Goal: Information Seeking & Learning: Learn about a topic

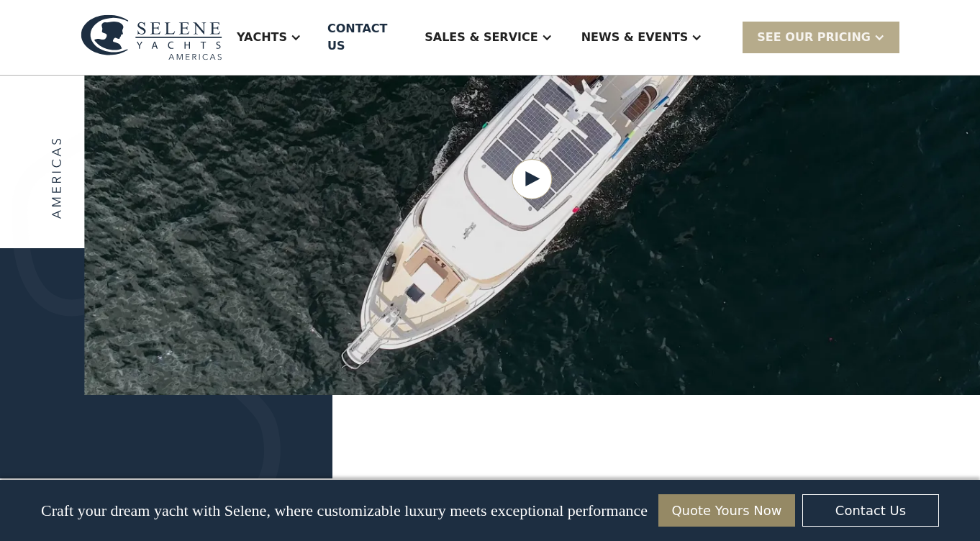
scroll to position [1923, 0]
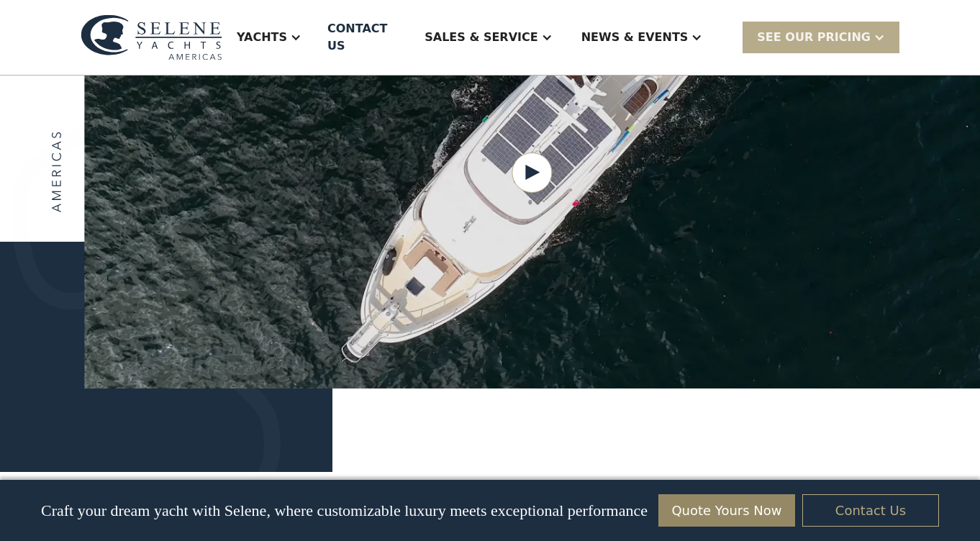
click at [855, 513] on link "Contact Us" at bounding box center [871, 511] width 137 height 32
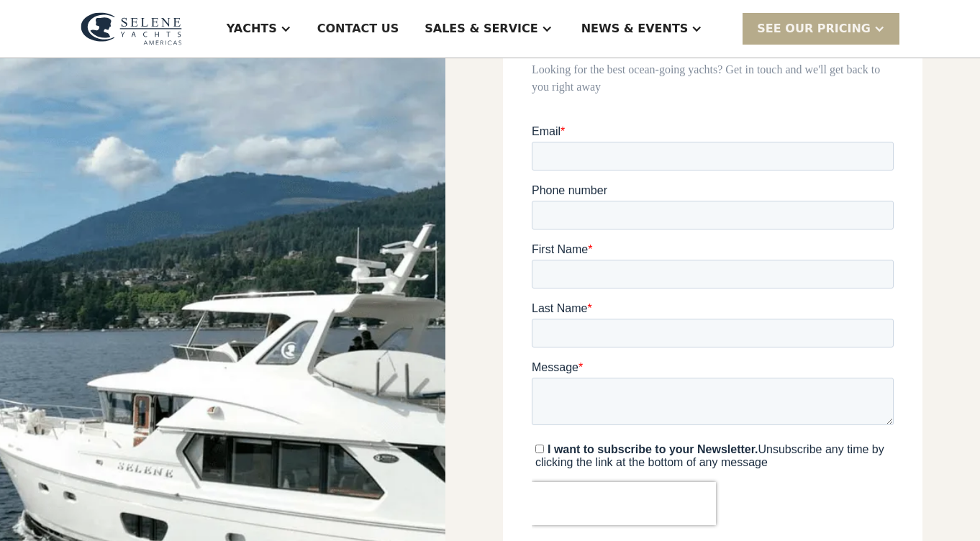
scroll to position [146, 0]
click at [876, 158] on input "Email *" at bounding box center [713, 157] width 362 height 29
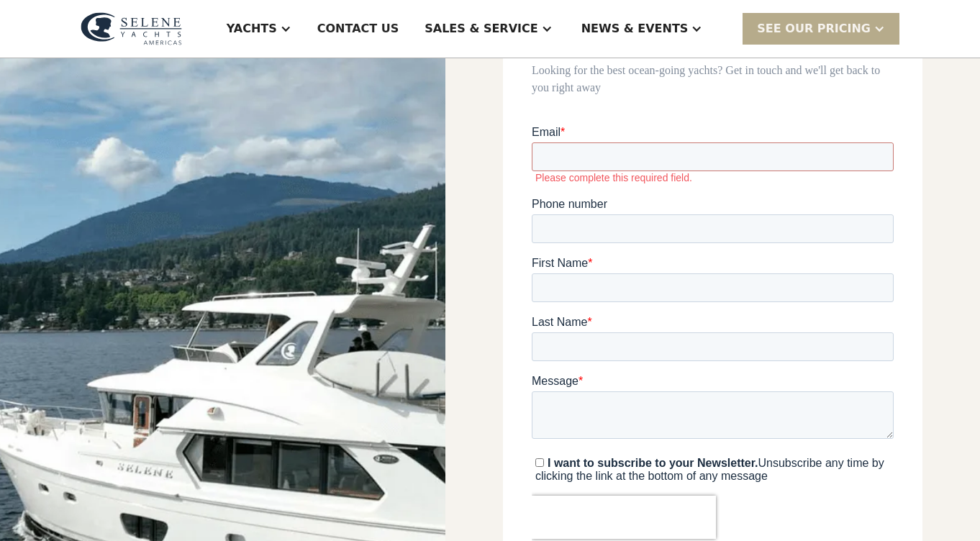
click at [732, 187] on form "**********" at bounding box center [713, 364] width 362 height 479
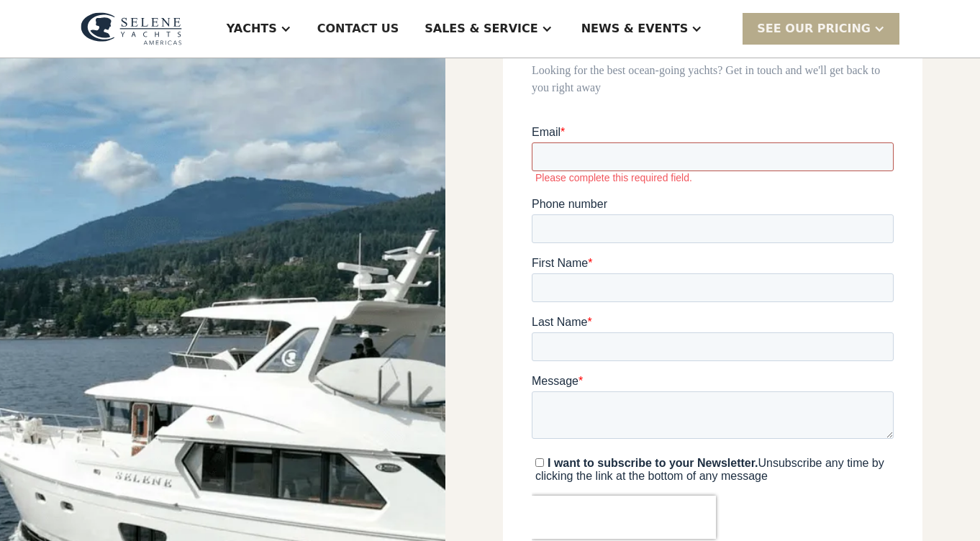
click at [759, 157] on input "Email *" at bounding box center [713, 157] width 362 height 29
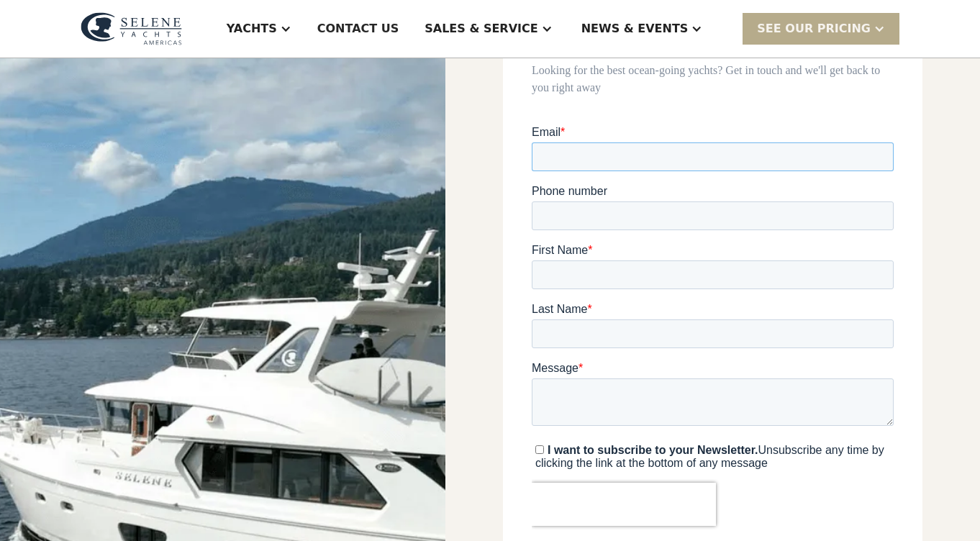
click at [875, 158] on input "Email *" at bounding box center [713, 157] width 362 height 29
click at [875, 157] on input "Email *" at bounding box center [713, 157] width 362 height 29
click at [879, 156] on input "Email *" at bounding box center [713, 157] width 362 height 29
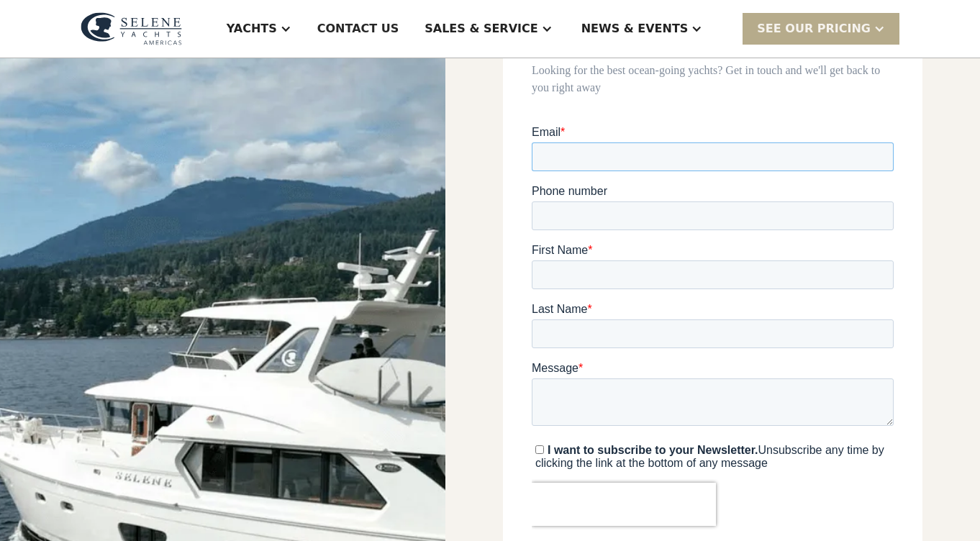
click at [879, 153] on input "Email *" at bounding box center [713, 157] width 362 height 29
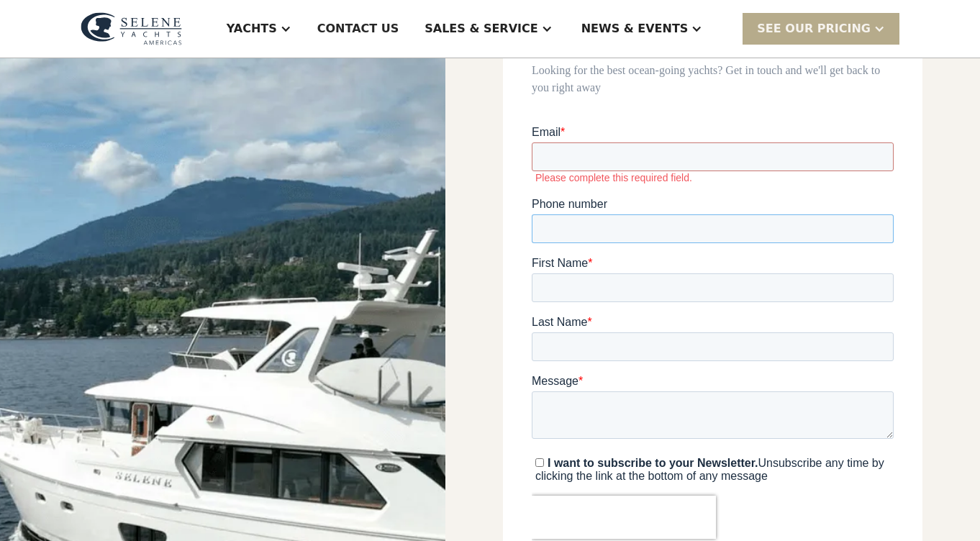
click at [731, 217] on input "Phone number" at bounding box center [713, 229] width 362 height 29
type input "*"
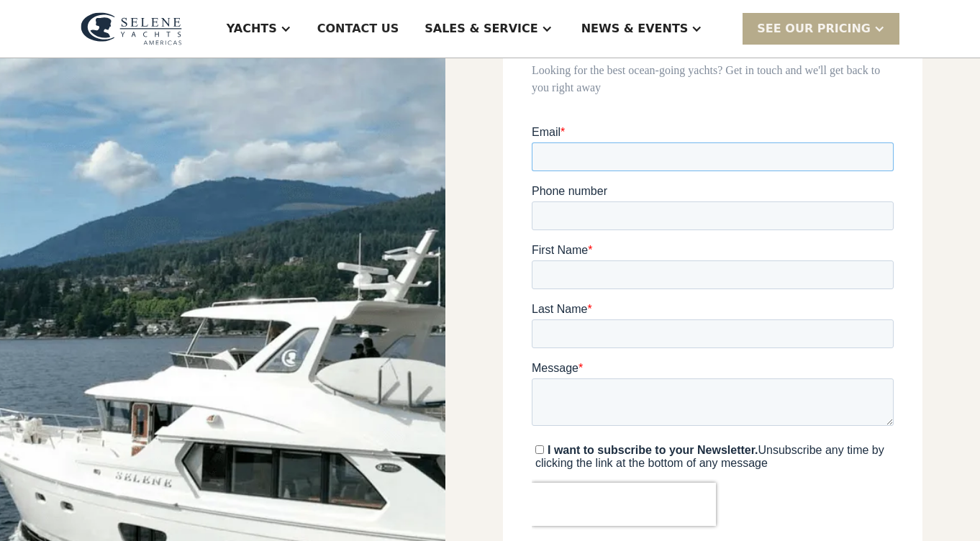
click at [821, 153] on input "Email *" at bounding box center [713, 157] width 362 height 29
click at [883, 157] on input "Email *" at bounding box center [713, 157] width 362 height 29
click at [879, 155] on input "Email *" at bounding box center [713, 157] width 362 height 29
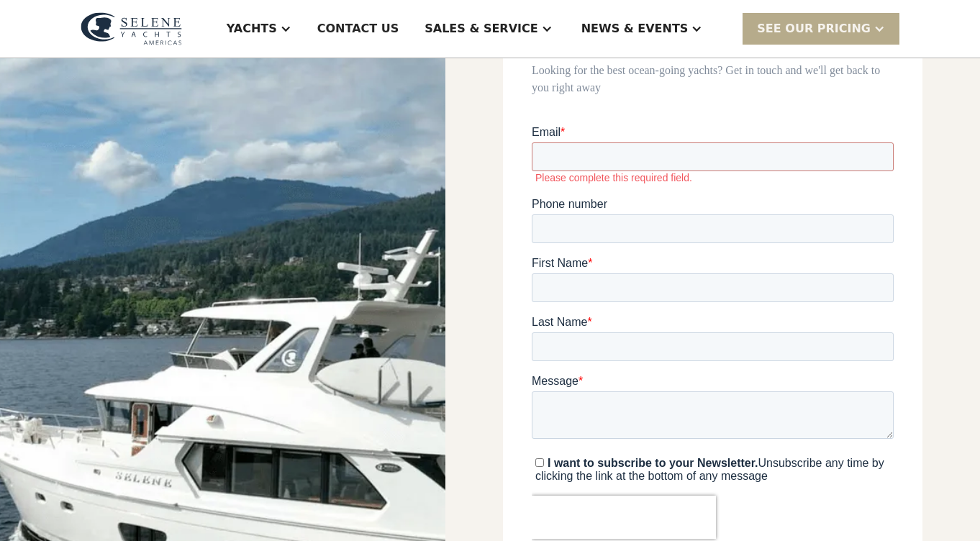
click at [697, 116] on form "Contact Us Looking for the best ocean-going yachts? Get in touch and we'll get …" at bounding box center [713, 316] width 362 height 601
click at [952, 412] on div "Contact Us Looking for the best ocean-going yachts? Get in touch and we'll get …" at bounding box center [713, 327] width 535 height 831
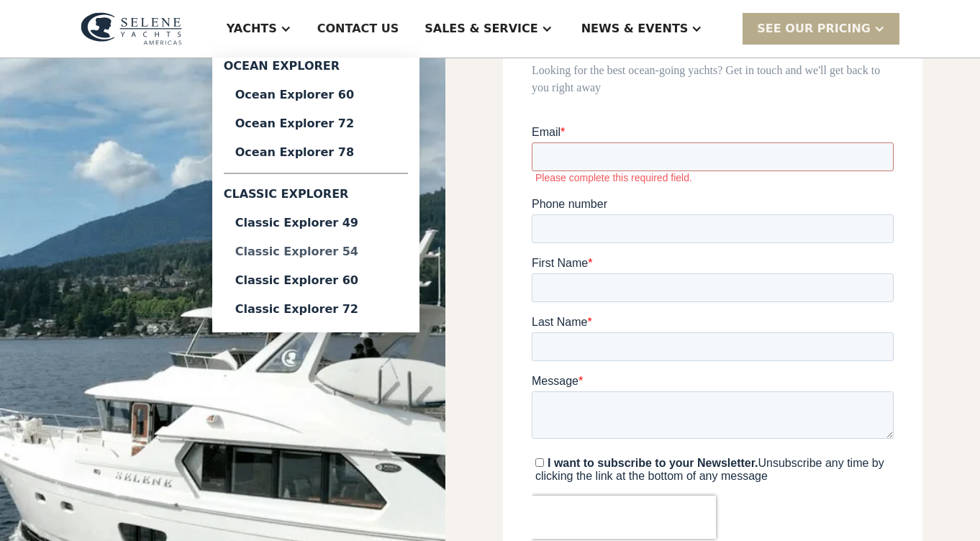
click at [357, 251] on div "Classic Explorer 54" at bounding box center [315, 252] width 161 height 12
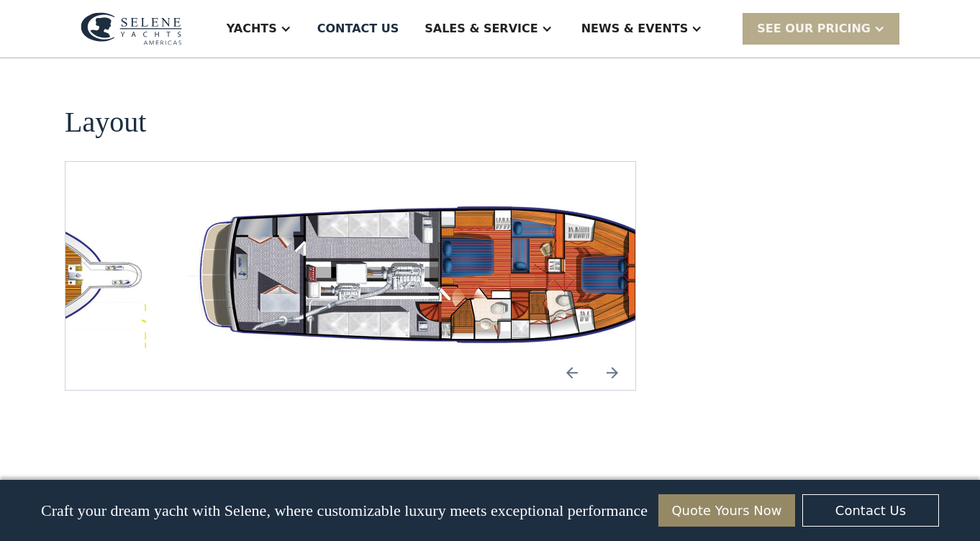
scroll to position [2588, 0]
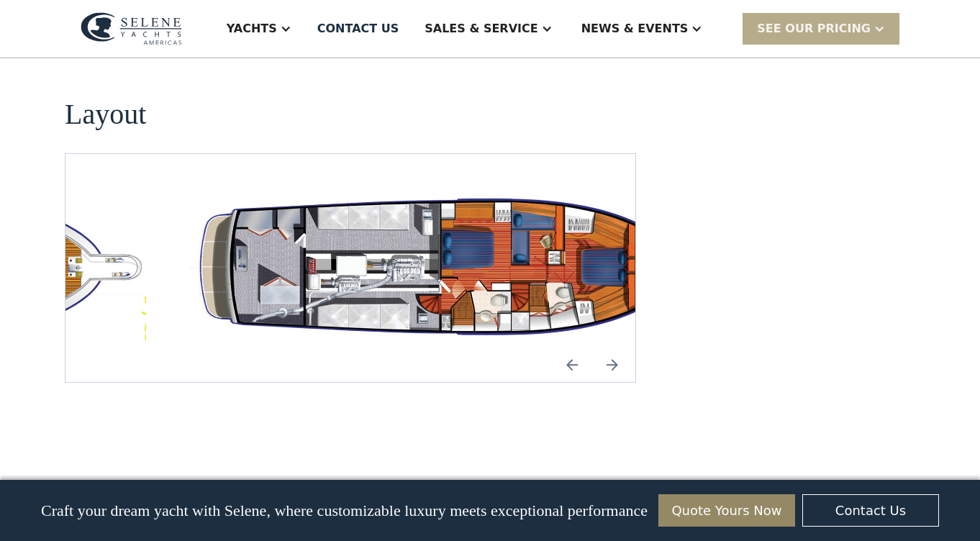
click at [440, 189] on img "open lightbox" at bounding box center [442, 269] width 547 height 160
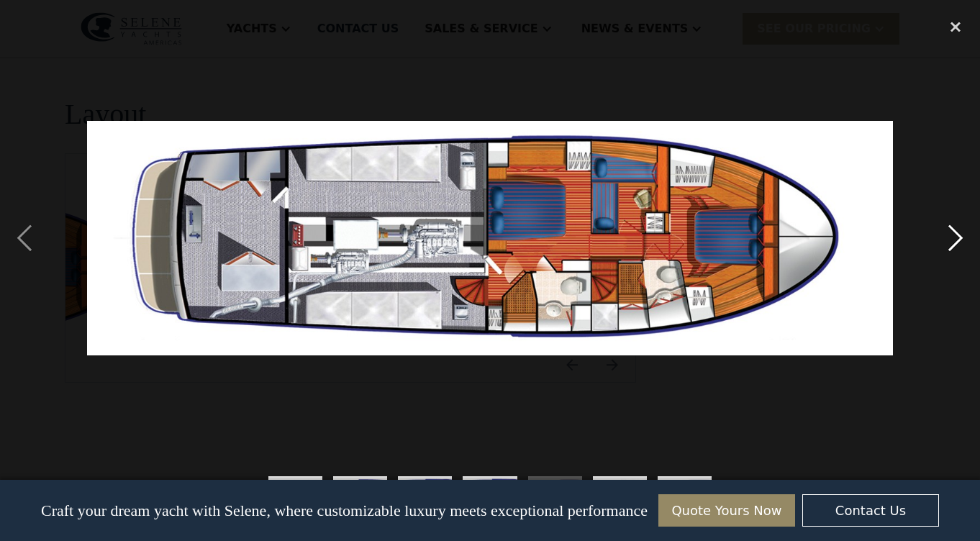
scroll to position [0, 0]
click at [957, 235] on div "next image" at bounding box center [956, 238] width 49 height 455
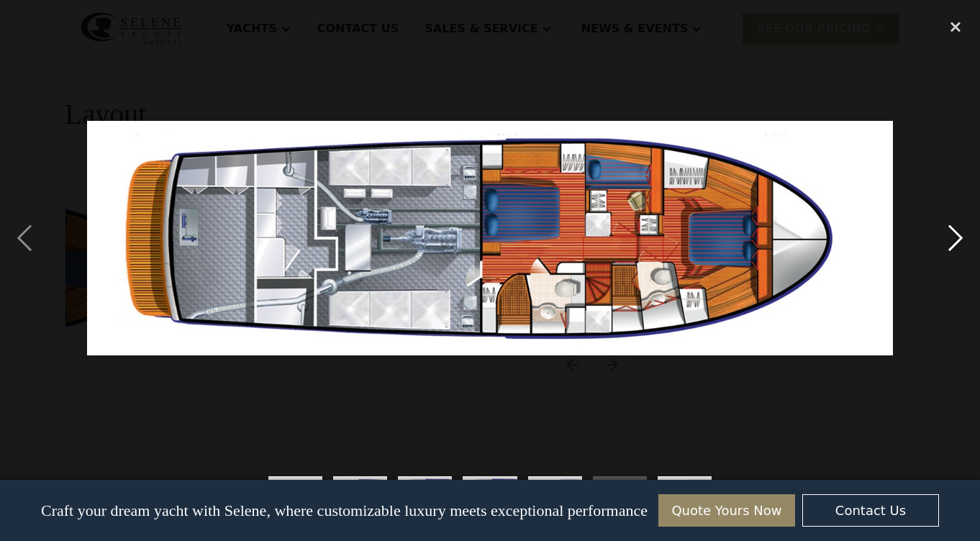
click at [957, 235] on div "next image" at bounding box center [956, 238] width 49 height 455
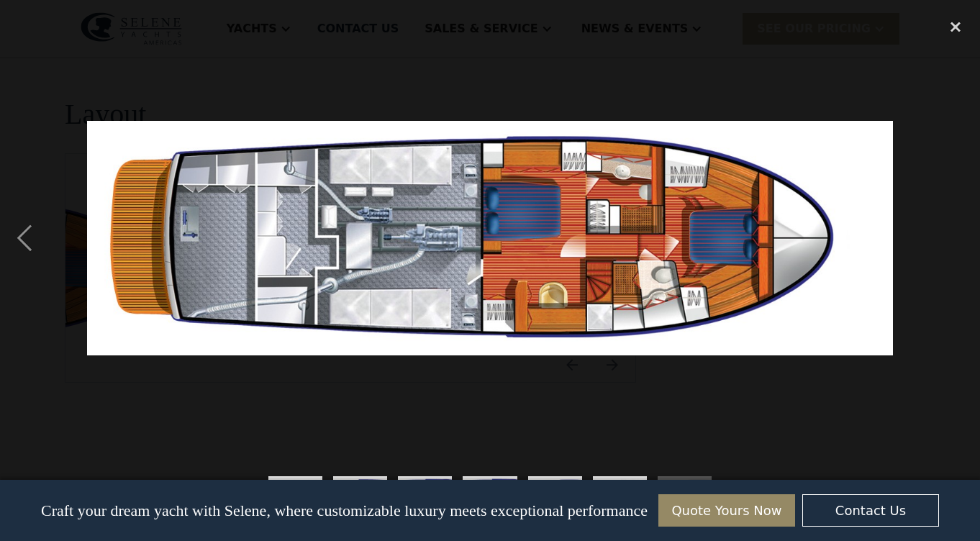
click at [957, 235] on div "next image" at bounding box center [956, 238] width 49 height 455
click at [38, 244] on div "previous image" at bounding box center [24, 238] width 49 height 455
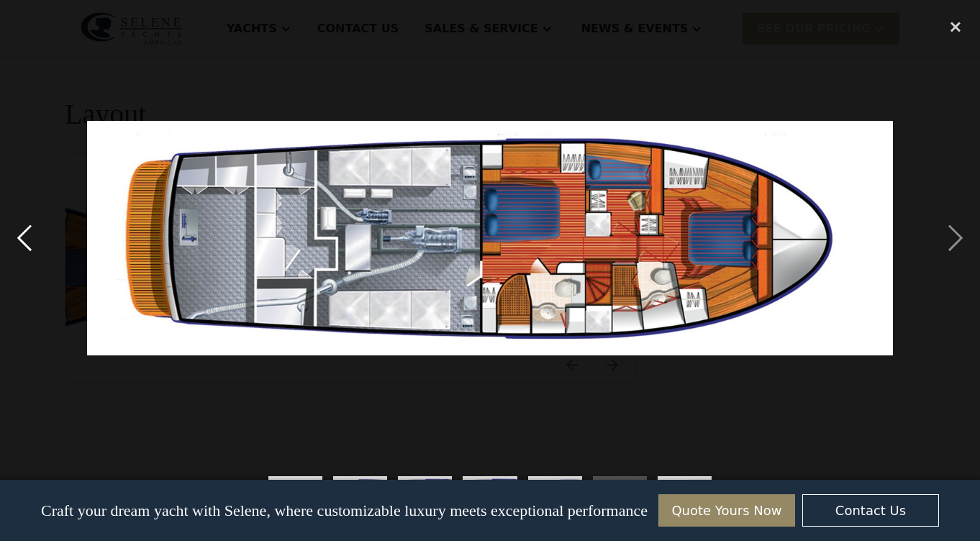
click at [37, 243] on div "previous image" at bounding box center [24, 238] width 49 height 455
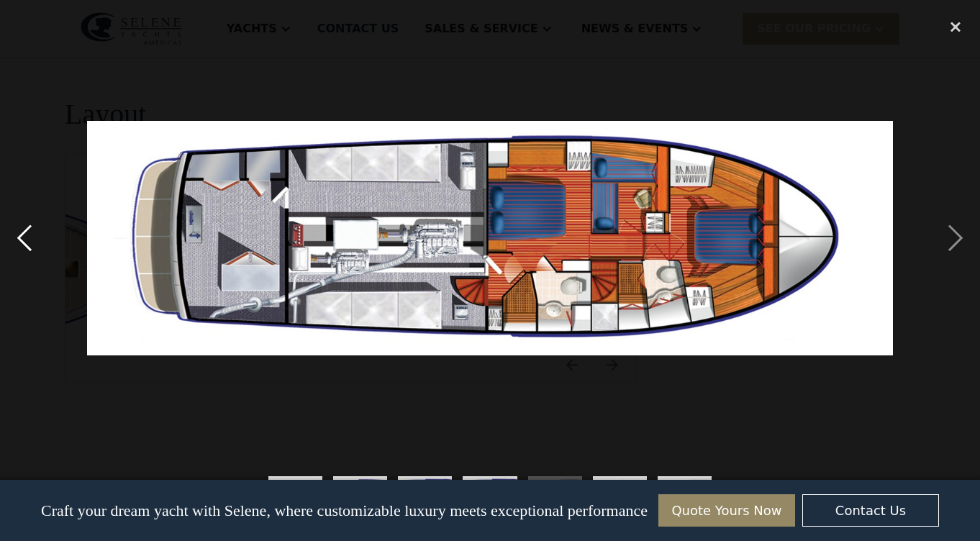
click at [26, 235] on div "previous image" at bounding box center [24, 238] width 49 height 455
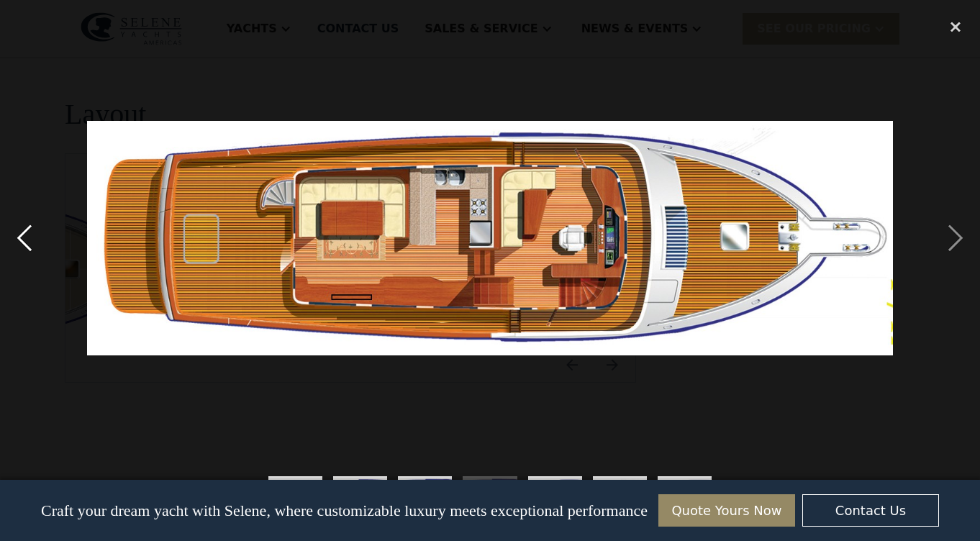
click at [26, 235] on div "previous image" at bounding box center [24, 238] width 49 height 455
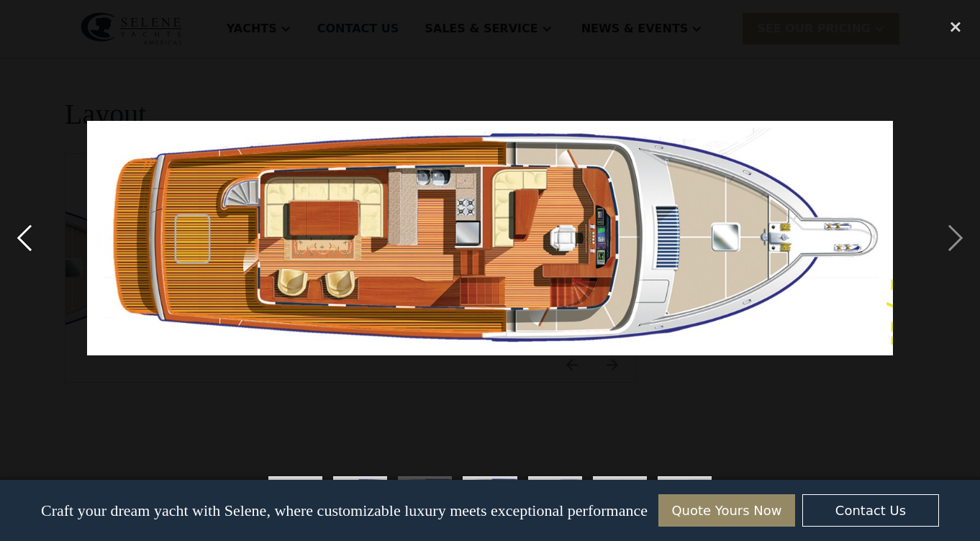
click at [26, 235] on div "previous image" at bounding box center [24, 238] width 49 height 455
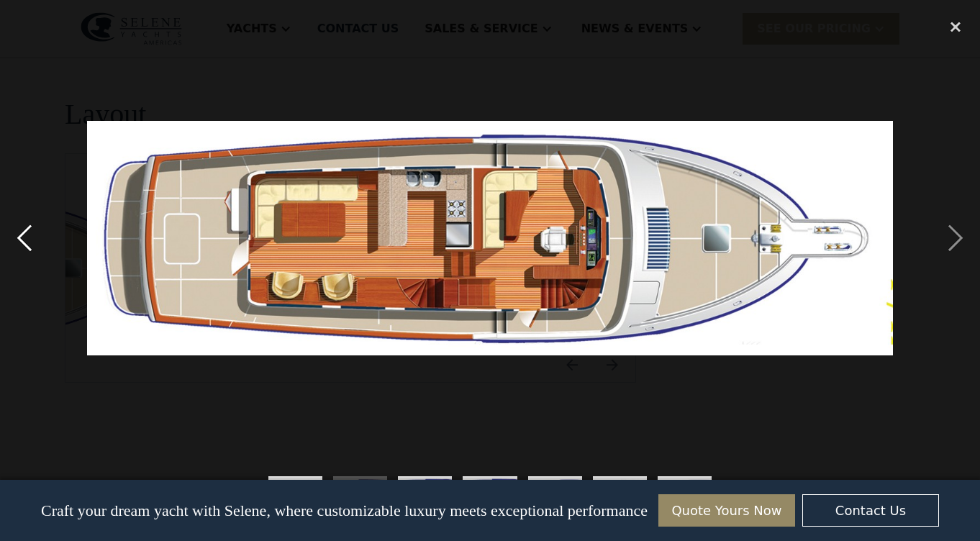
click at [26, 235] on div "previous image" at bounding box center [24, 238] width 49 height 455
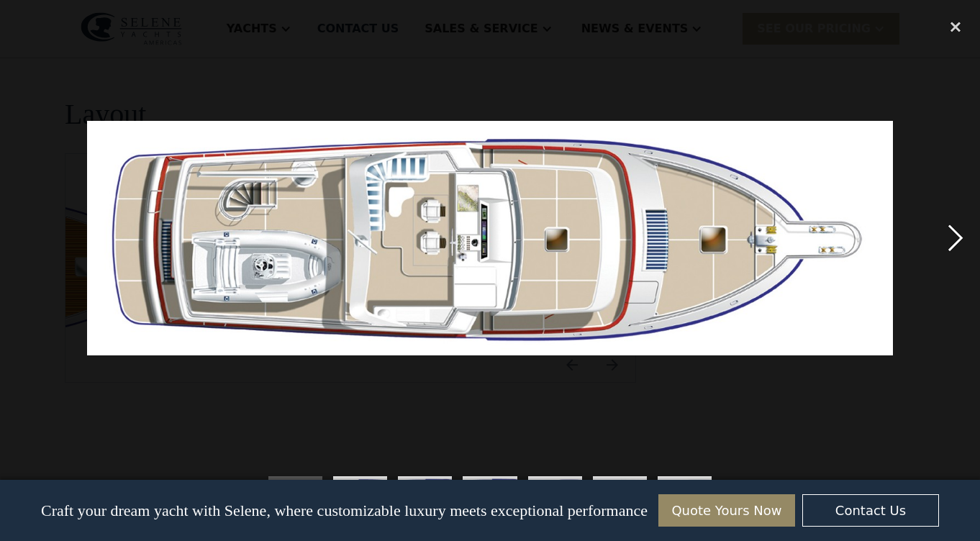
click at [953, 235] on div "next image" at bounding box center [956, 238] width 49 height 455
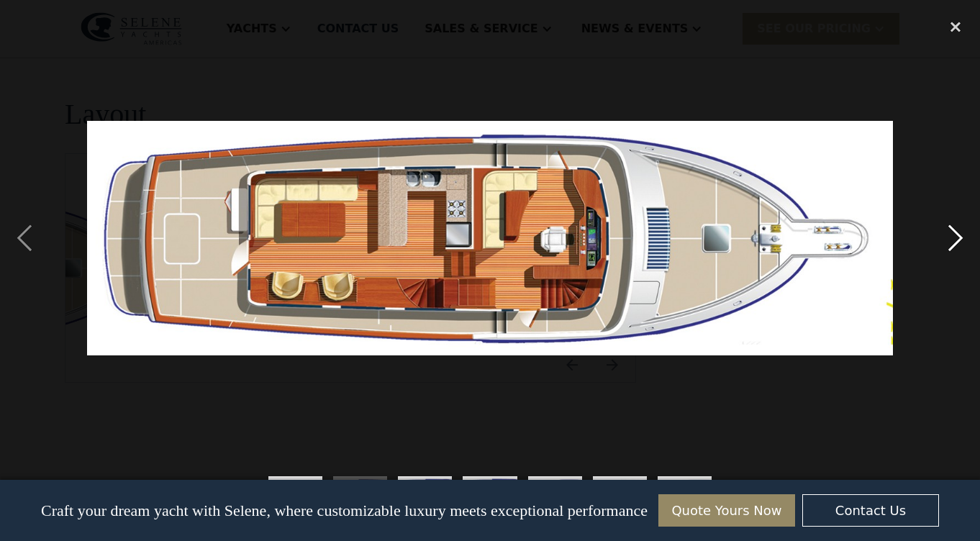
click at [955, 241] on div "next image" at bounding box center [956, 238] width 49 height 455
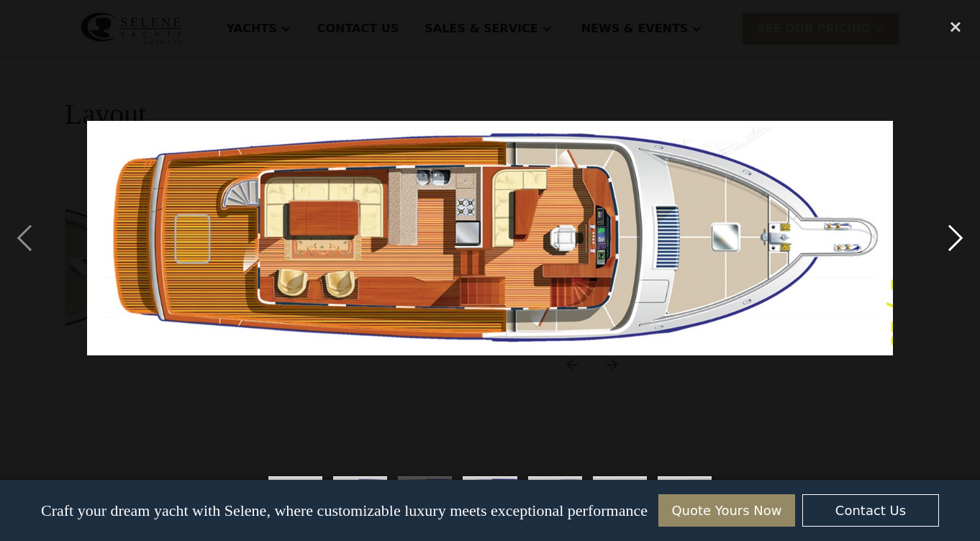
click at [955, 241] on div "next image" at bounding box center [956, 238] width 49 height 455
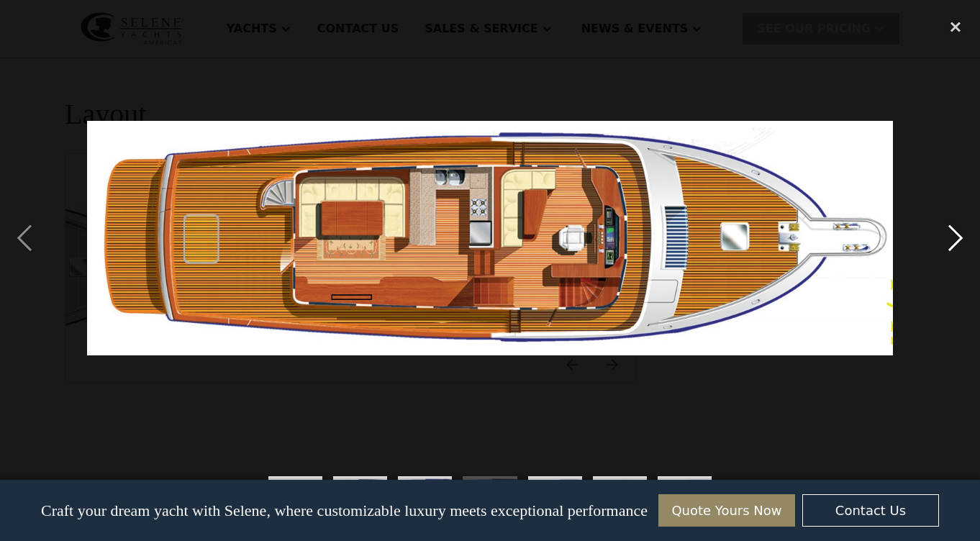
click at [955, 241] on div "next image" at bounding box center [956, 238] width 49 height 455
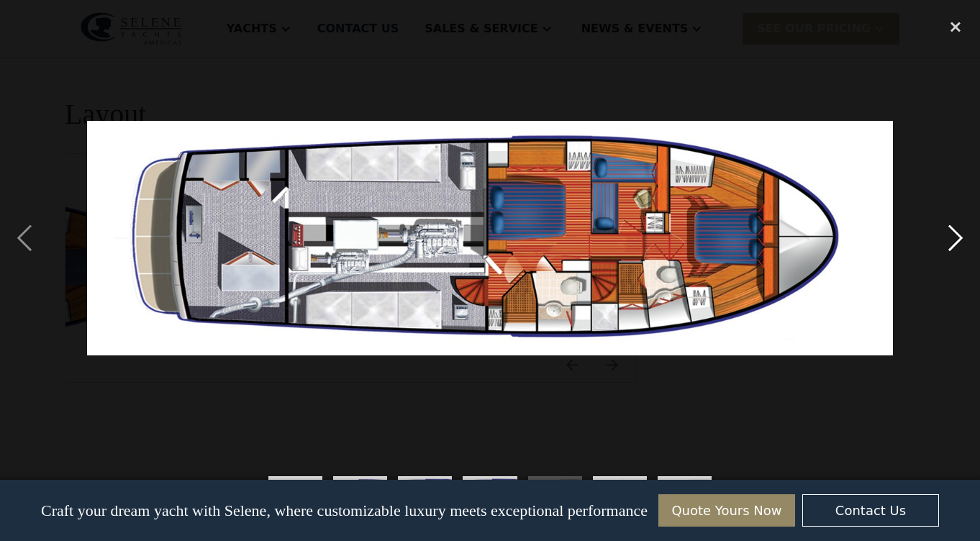
click at [952, 245] on div "next image" at bounding box center [956, 238] width 49 height 455
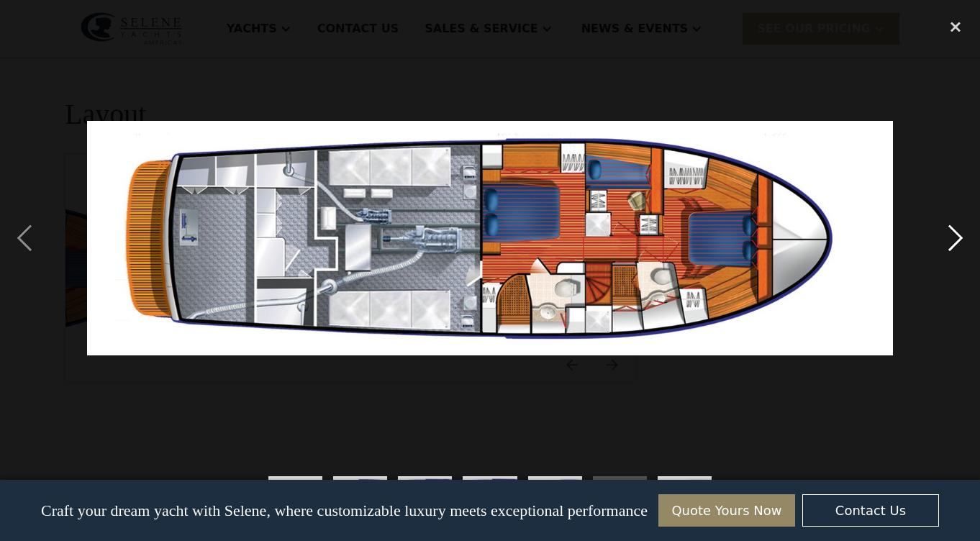
click at [954, 241] on div "next image" at bounding box center [956, 238] width 49 height 455
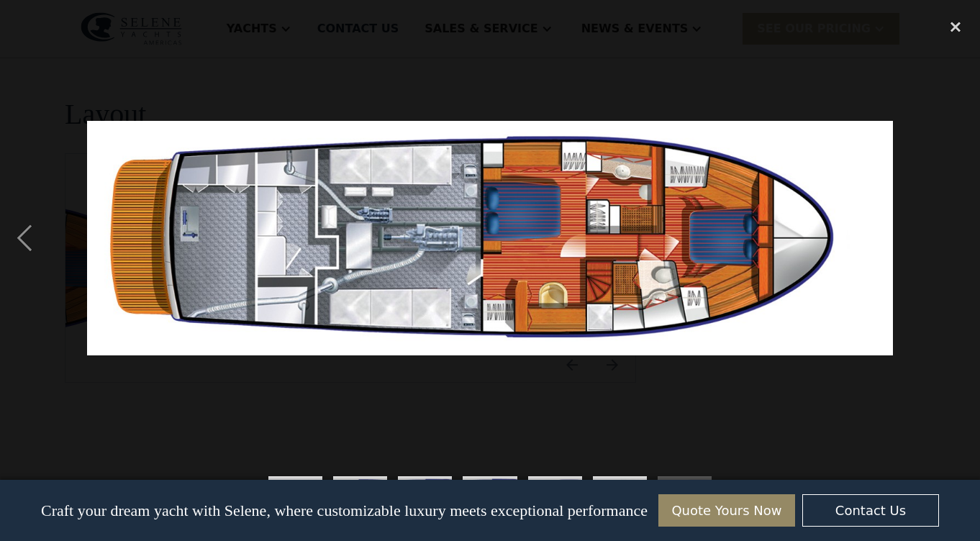
click at [954, 241] on div "next image" at bounding box center [956, 238] width 49 height 455
click at [27, 243] on div "previous image" at bounding box center [24, 238] width 49 height 455
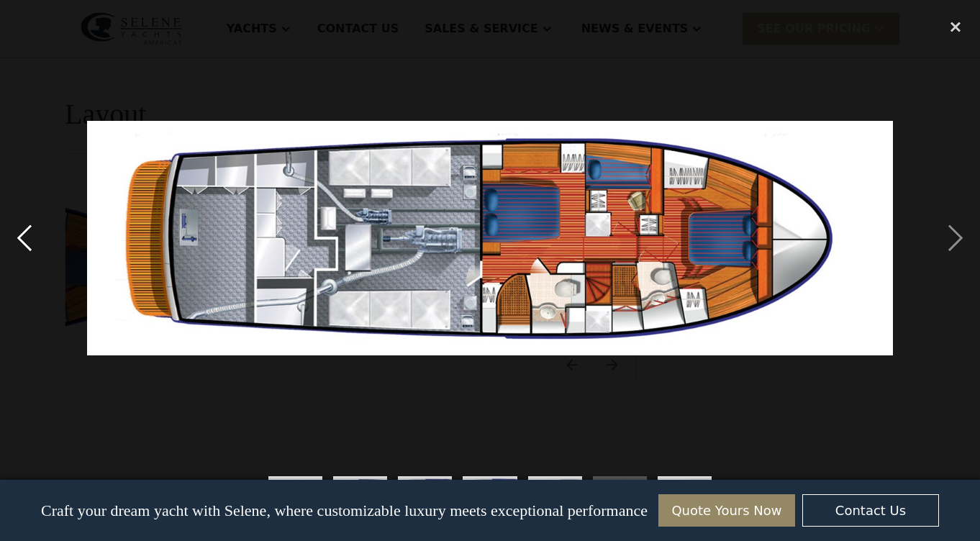
click at [27, 244] on div "previous image" at bounding box center [24, 238] width 49 height 455
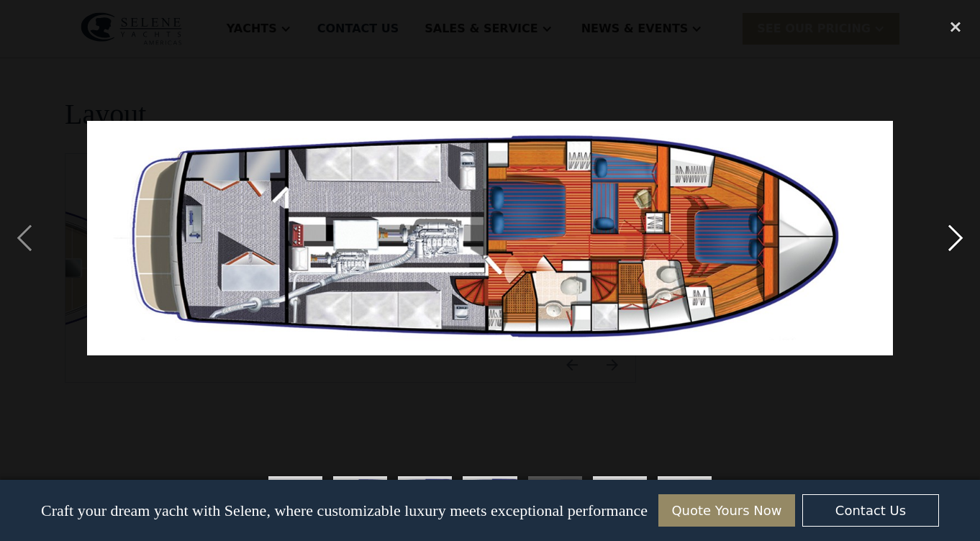
click at [948, 236] on div "next image" at bounding box center [956, 238] width 49 height 455
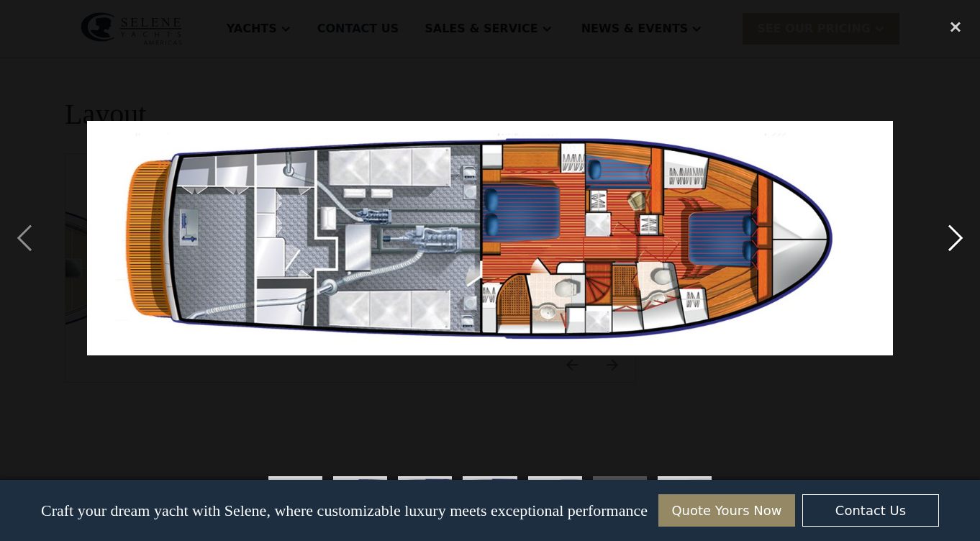
click at [944, 237] on div "next image" at bounding box center [956, 238] width 49 height 455
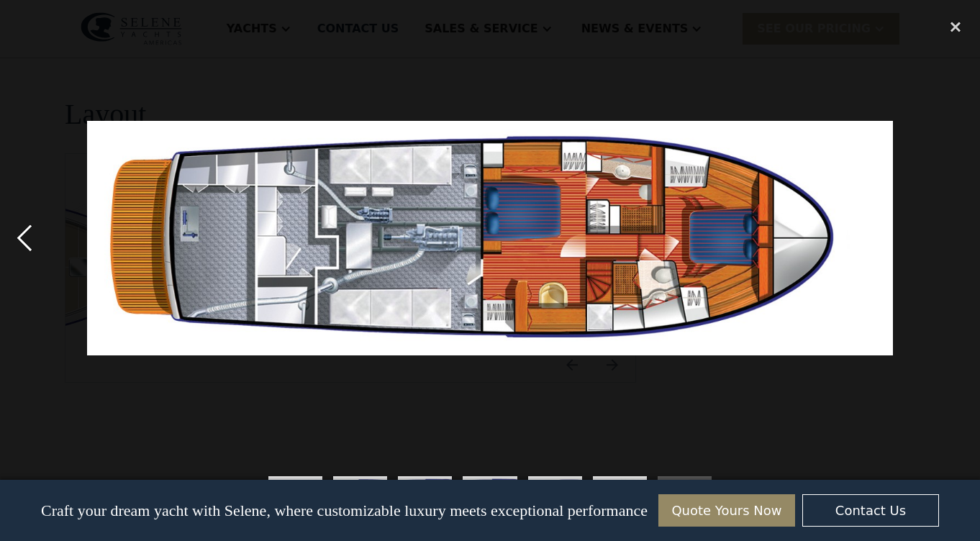
click at [27, 238] on div "previous image" at bounding box center [24, 238] width 49 height 455
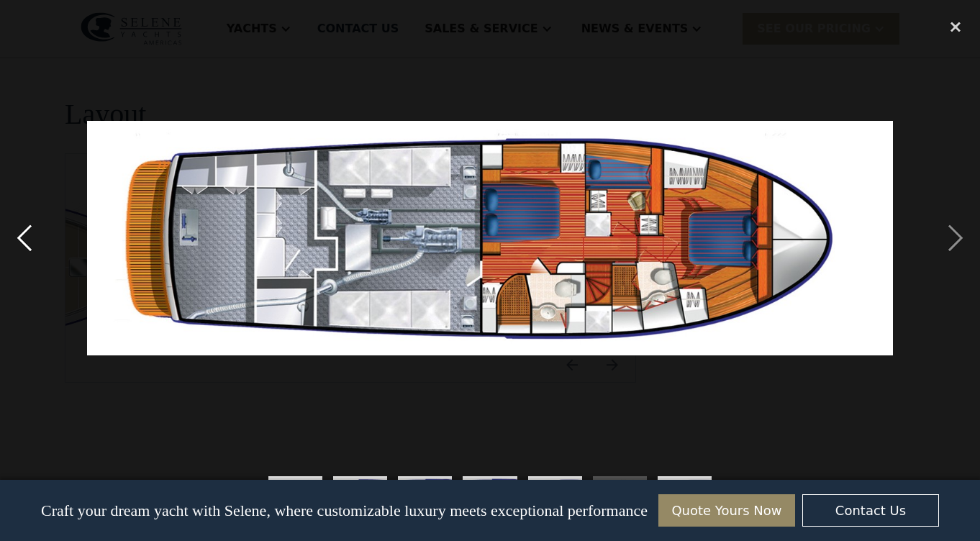
click at [27, 238] on div "previous image" at bounding box center [24, 238] width 49 height 455
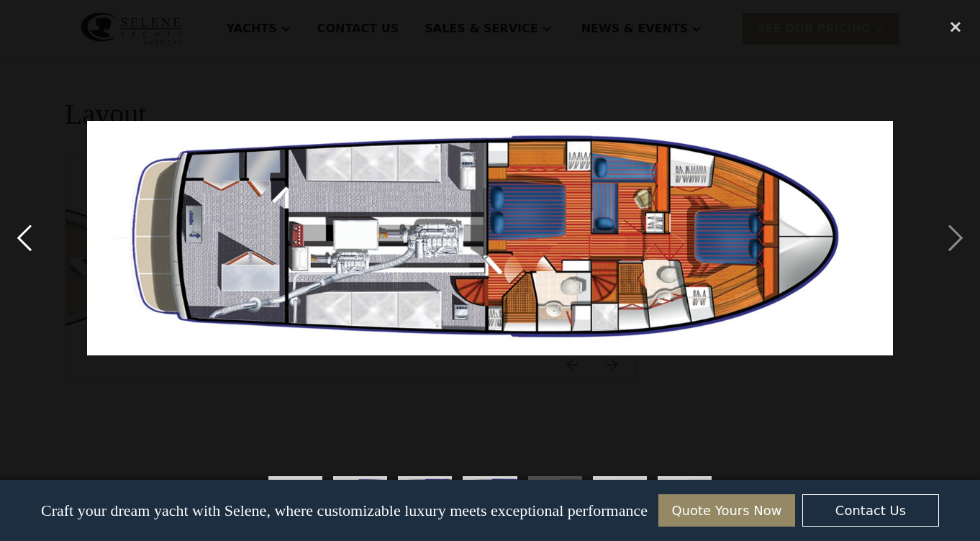
click at [27, 238] on div "previous image" at bounding box center [24, 238] width 49 height 455
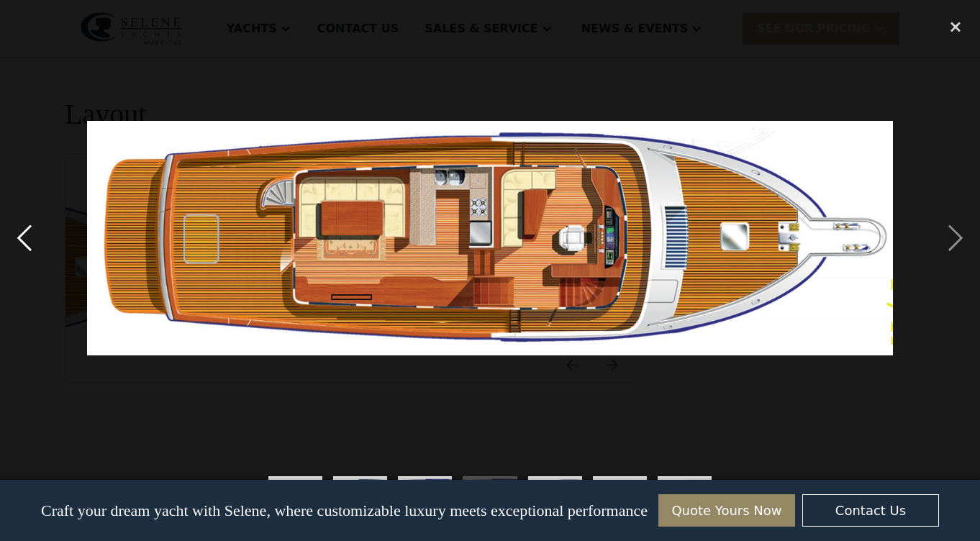
click at [27, 238] on div "previous image" at bounding box center [24, 238] width 49 height 455
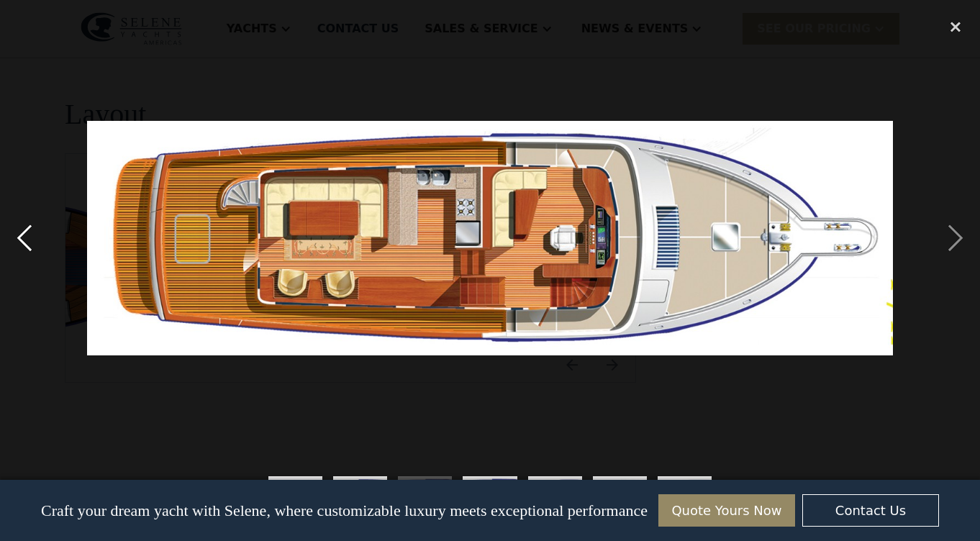
click at [24, 237] on div "previous image" at bounding box center [24, 238] width 49 height 455
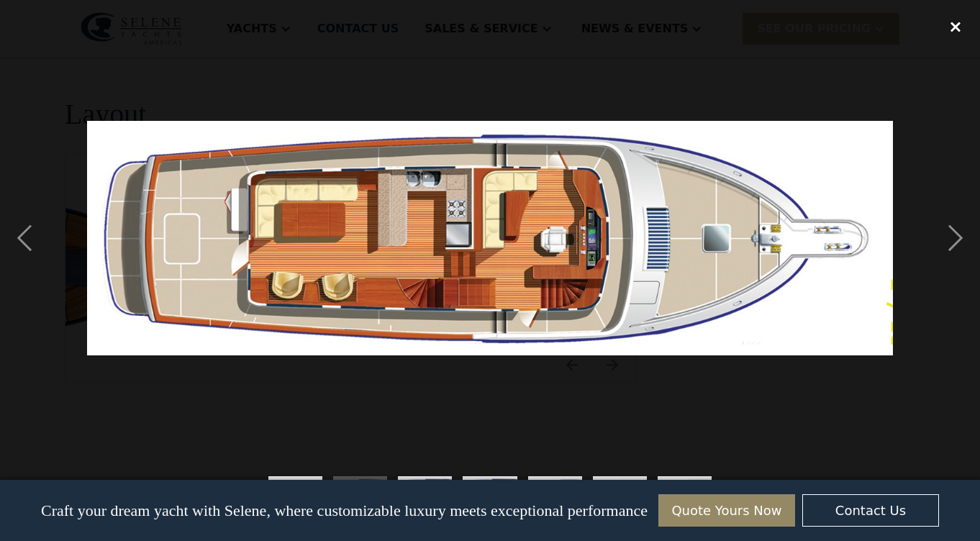
click at [955, 27] on div "close lightbox" at bounding box center [956, 27] width 49 height 32
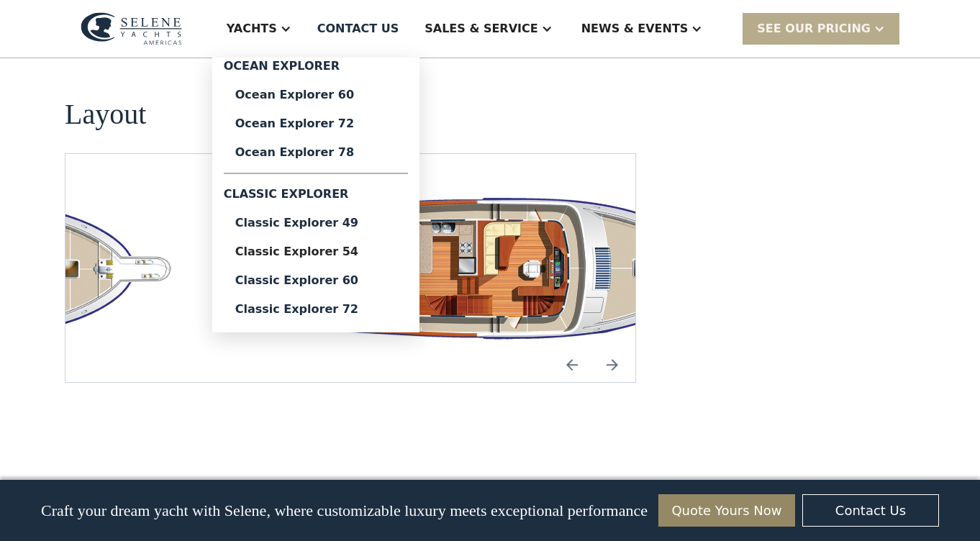
click at [277, 25] on div "Yachts" at bounding box center [252, 28] width 50 height 17
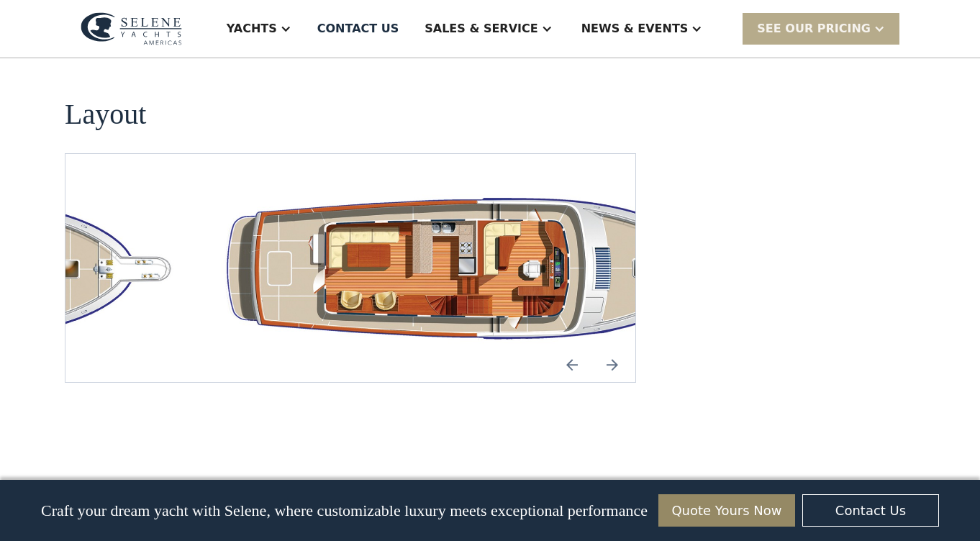
click at [277, 25] on div "Yachts" at bounding box center [252, 28] width 50 height 17
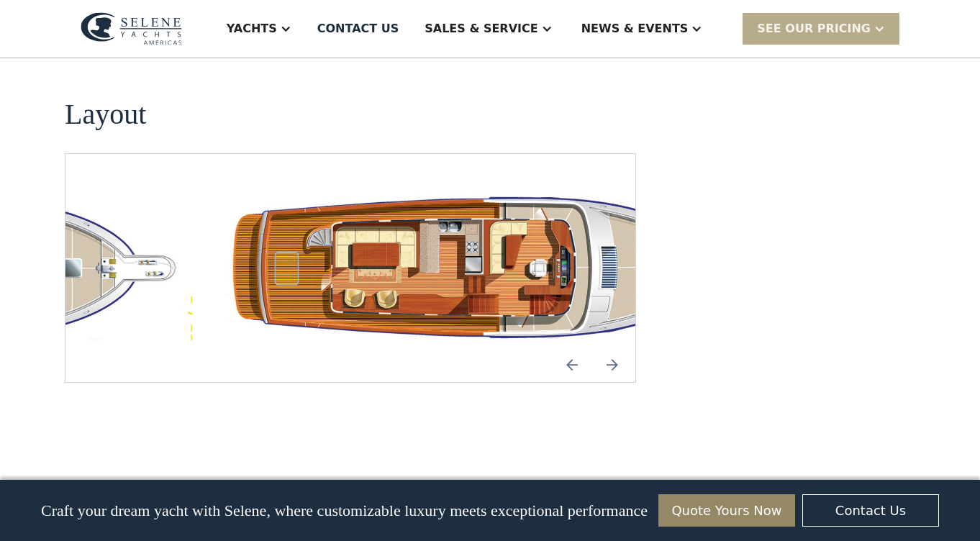
click at [611, 348] on img "Next slide" at bounding box center [612, 365] width 35 height 35
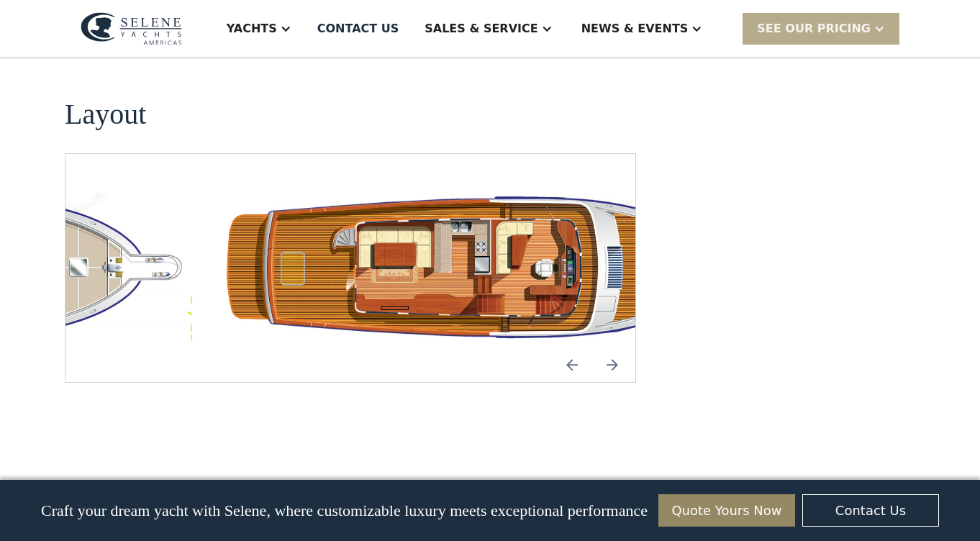
click at [573, 348] on img "Previous slide" at bounding box center [572, 365] width 35 height 35
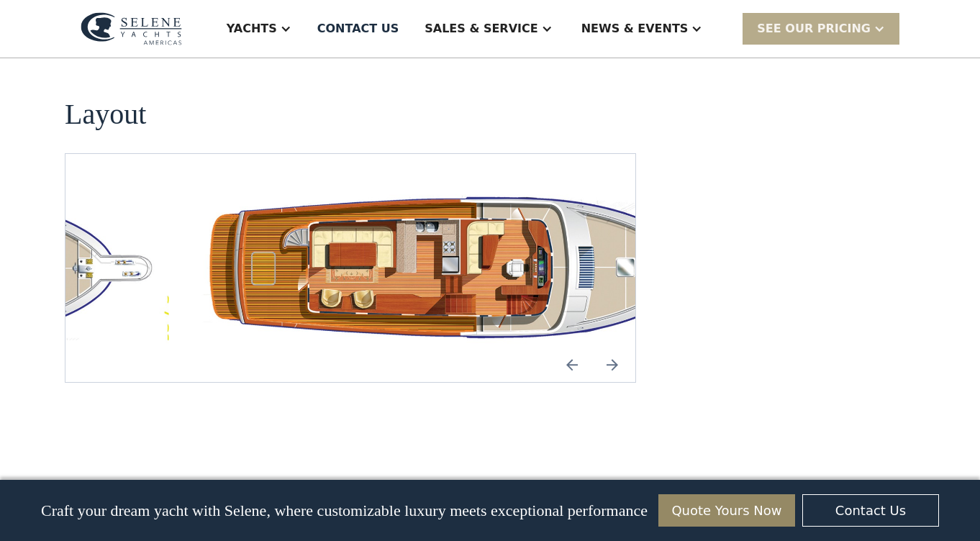
click at [573, 348] on img "Previous slide" at bounding box center [572, 365] width 35 height 35
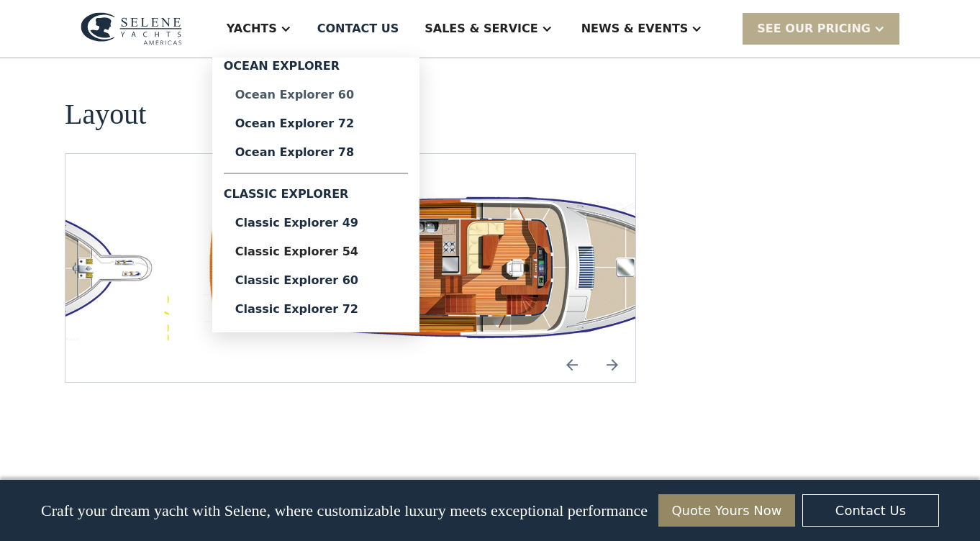
click at [343, 96] on div "Ocean Explorer 60" at bounding box center [315, 95] width 161 height 12
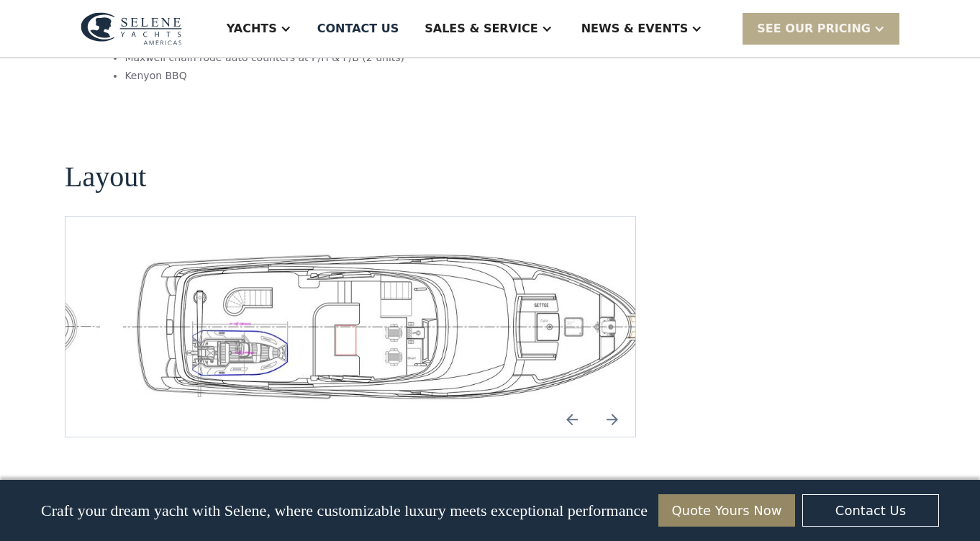
scroll to position [3108, 0]
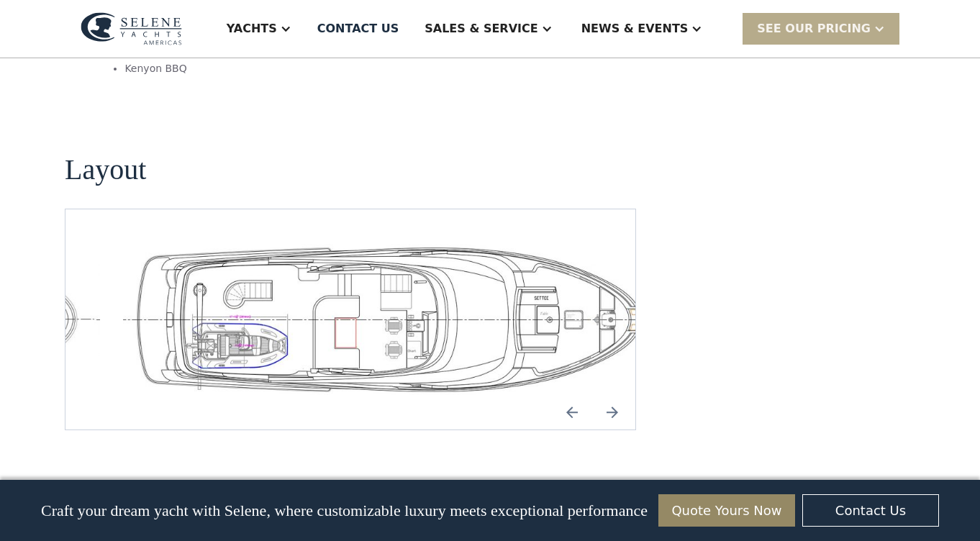
click at [285, 244] on img "open lightbox" at bounding box center [396, 319] width 547 height 151
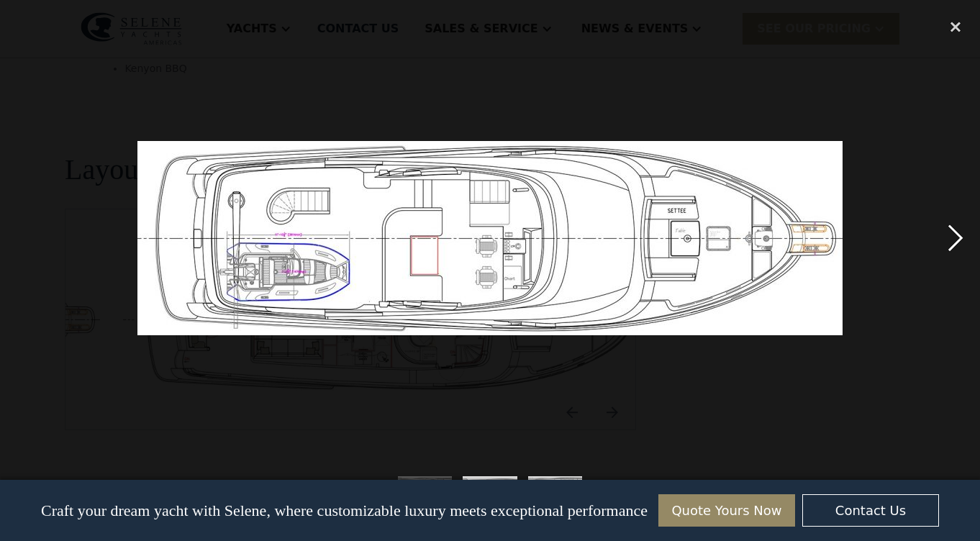
click at [953, 232] on div "next image" at bounding box center [956, 238] width 49 height 455
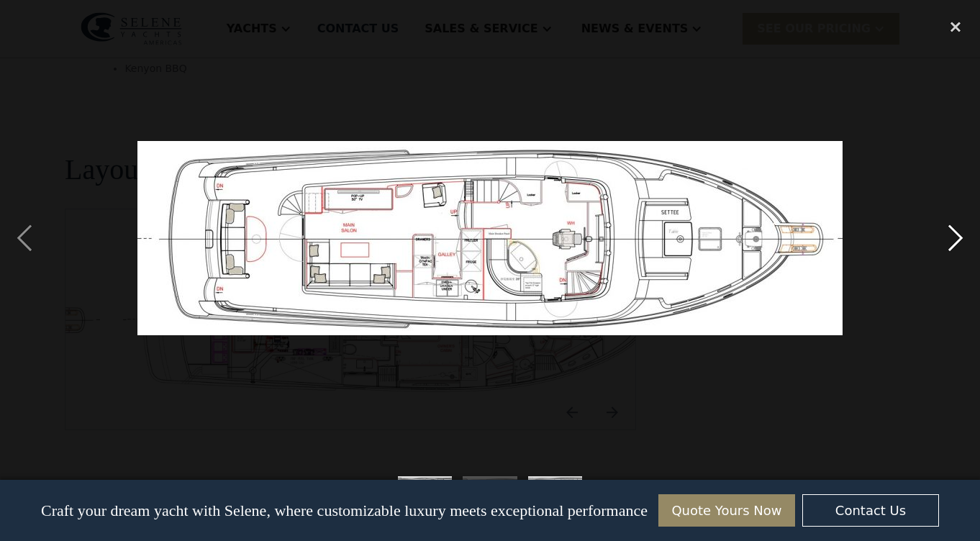
click at [959, 234] on div "next image" at bounding box center [956, 238] width 49 height 455
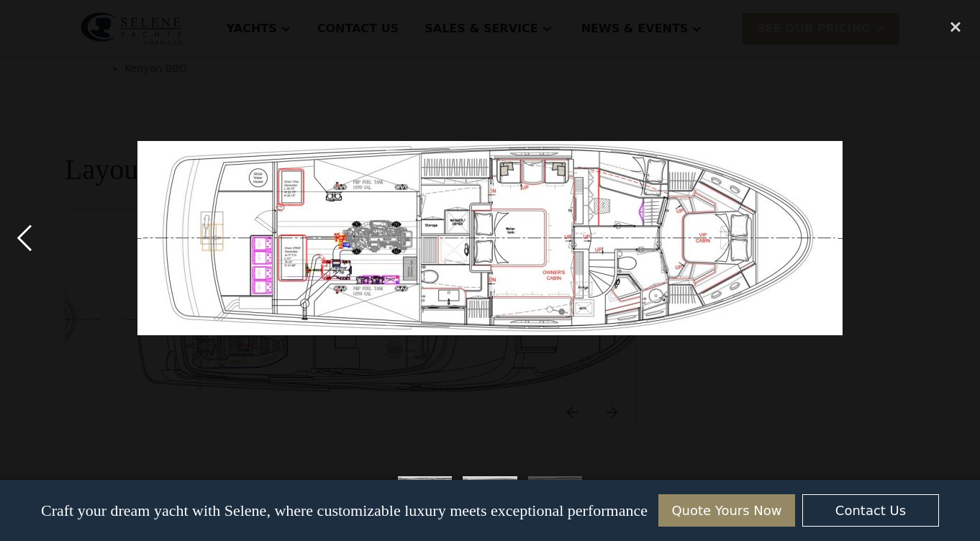
click at [25, 235] on div "previous image" at bounding box center [24, 238] width 49 height 455
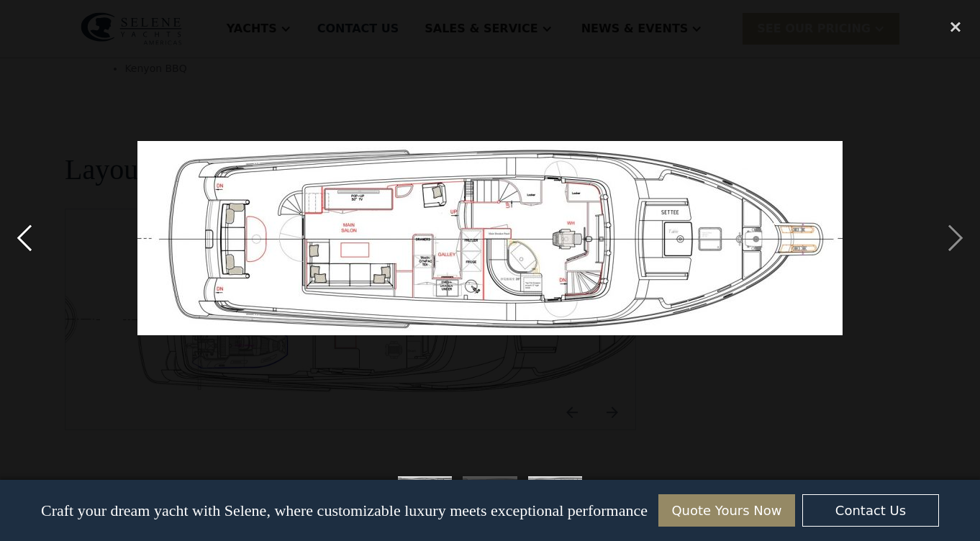
click at [25, 235] on div "previous image" at bounding box center [24, 238] width 49 height 455
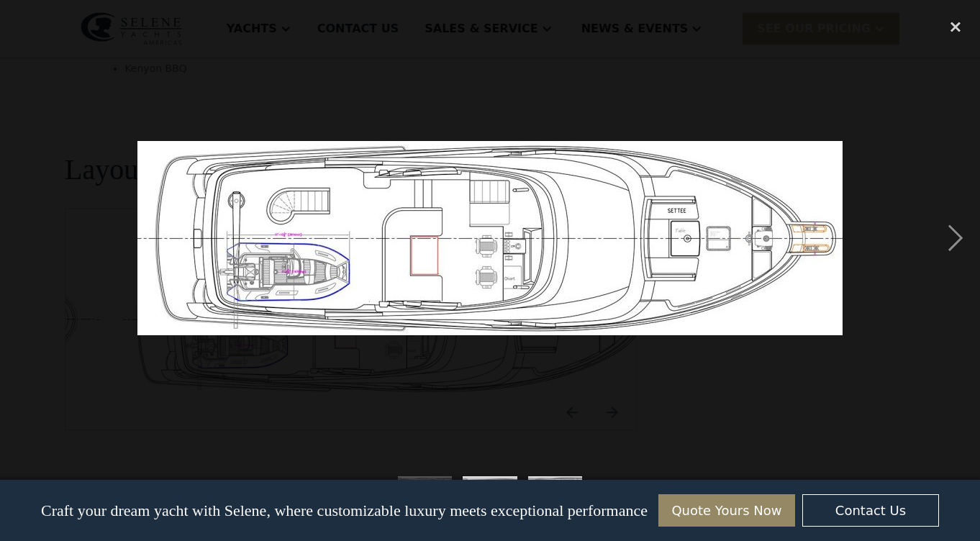
click at [25, 235] on div "previous image" at bounding box center [24, 238] width 49 height 455
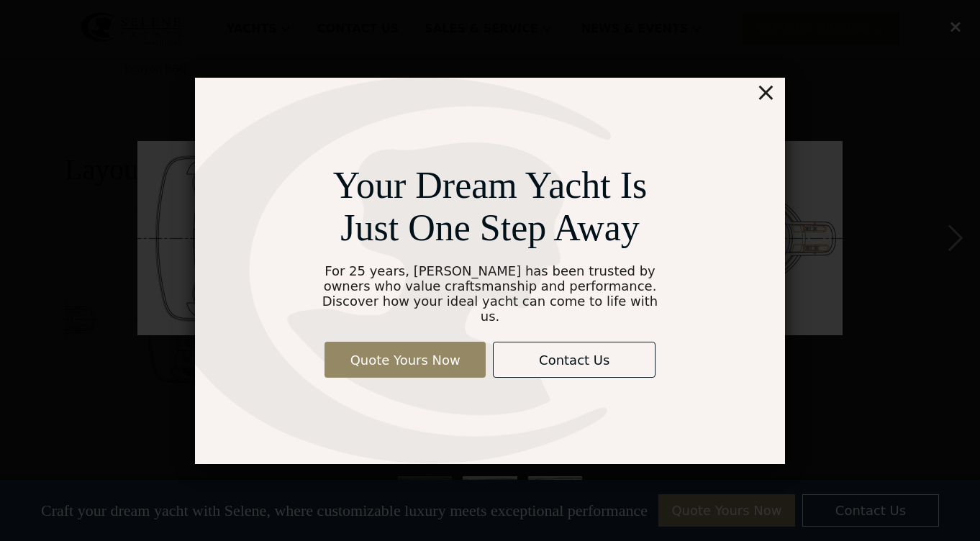
click at [769, 99] on div "×" at bounding box center [766, 92] width 21 height 29
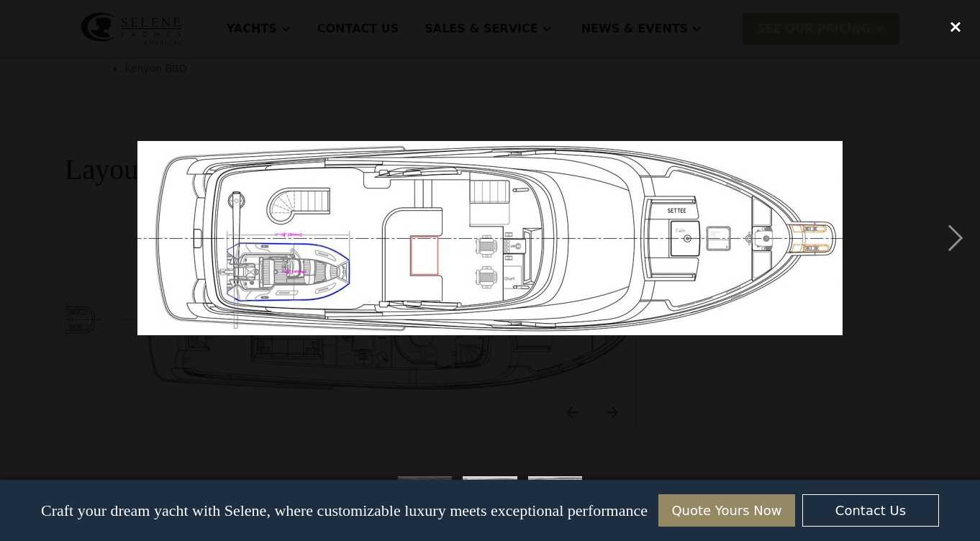
click at [953, 26] on div "close lightbox" at bounding box center [956, 27] width 49 height 32
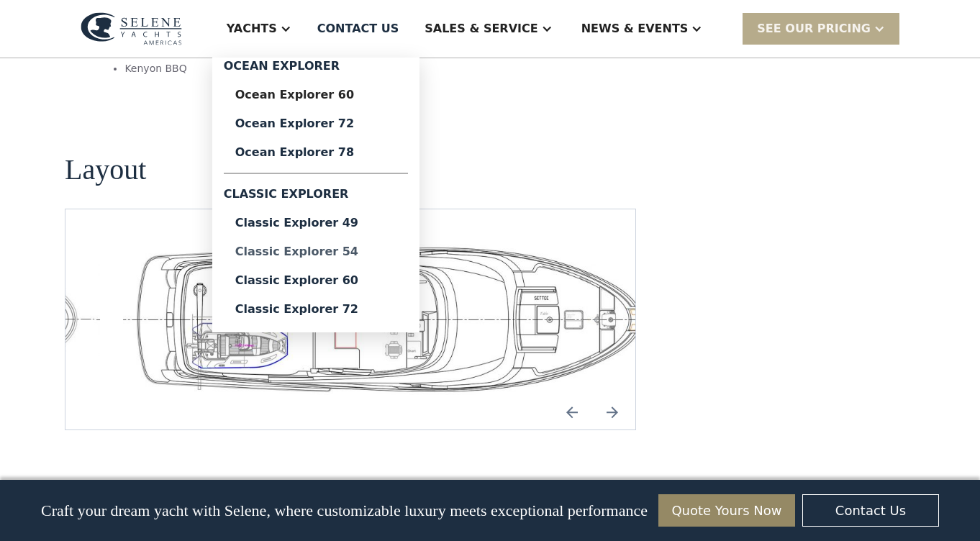
click at [341, 254] on div "Classic Explorer 54" at bounding box center [315, 252] width 161 height 12
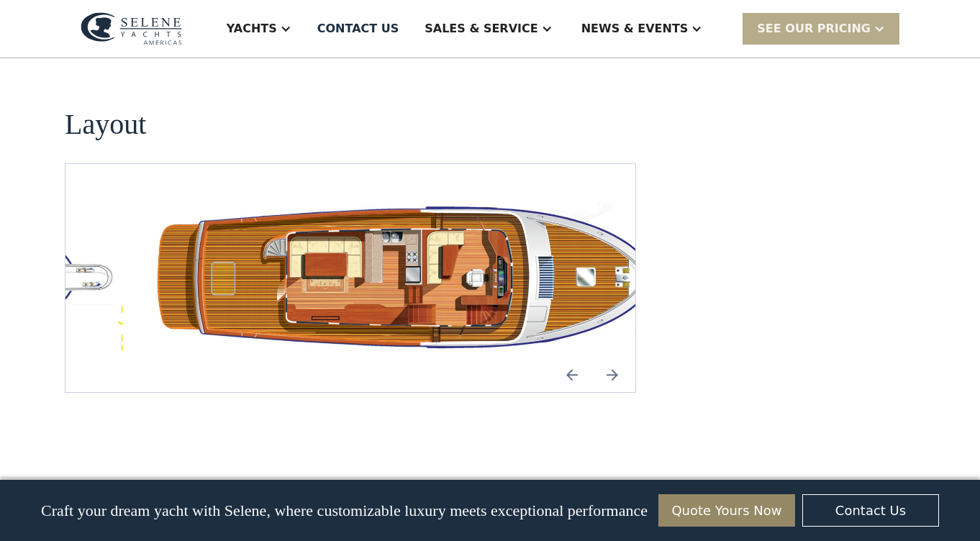
scroll to position [2507, 0]
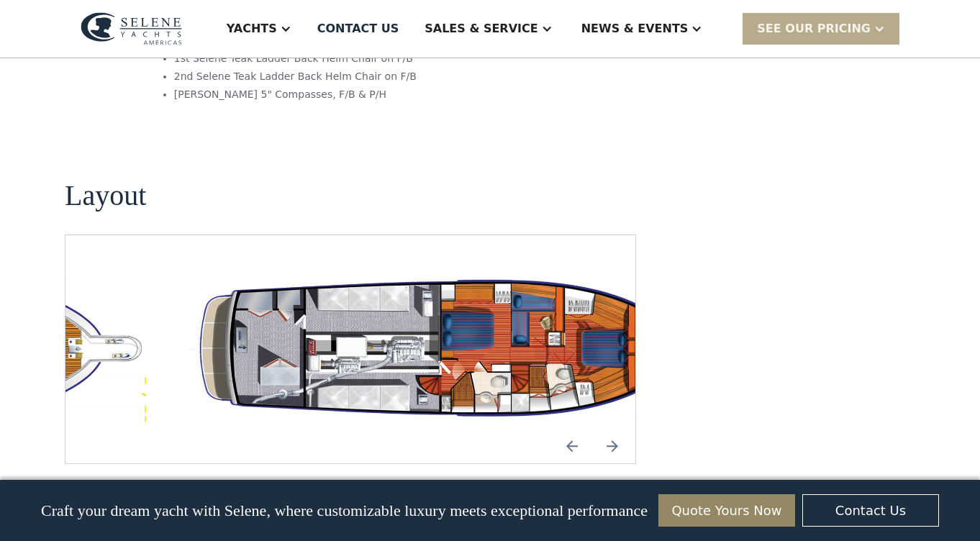
click at [360, 294] on img "open lightbox" at bounding box center [442, 350] width 547 height 160
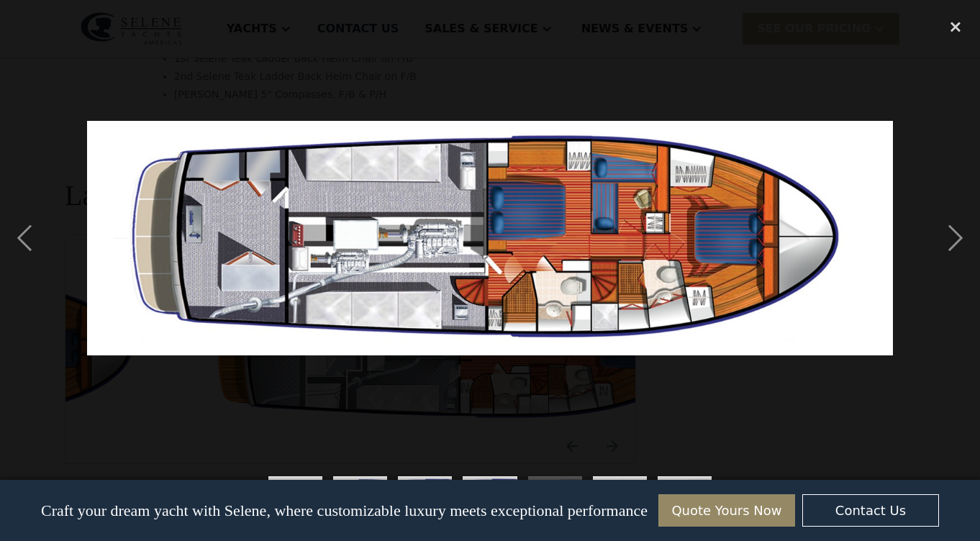
scroll to position [0, 0]
click at [958, 240] on div "next image" at bounding box center [956, 238] width 49 height 455
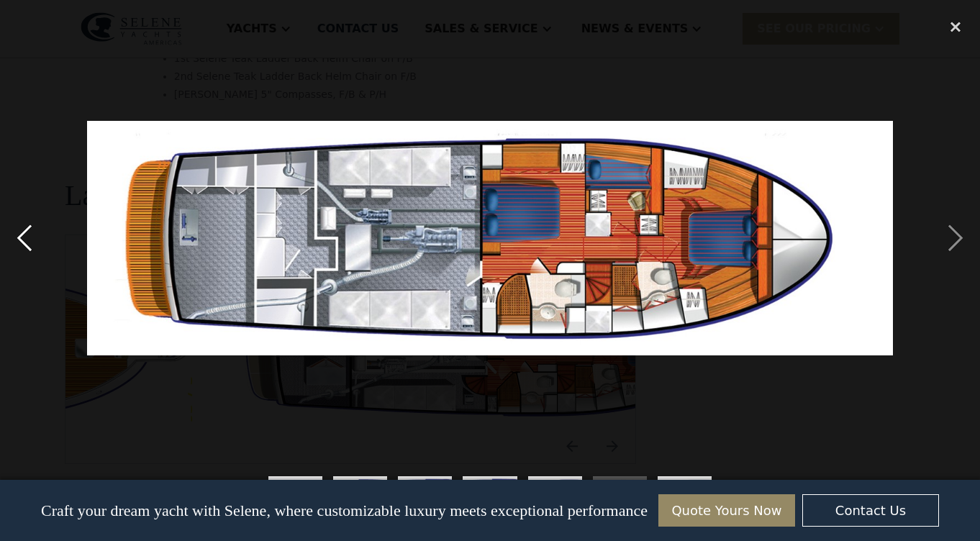
click at [27, 248] on div "previous image" at bounding box center [24, 238] width 49 height 455
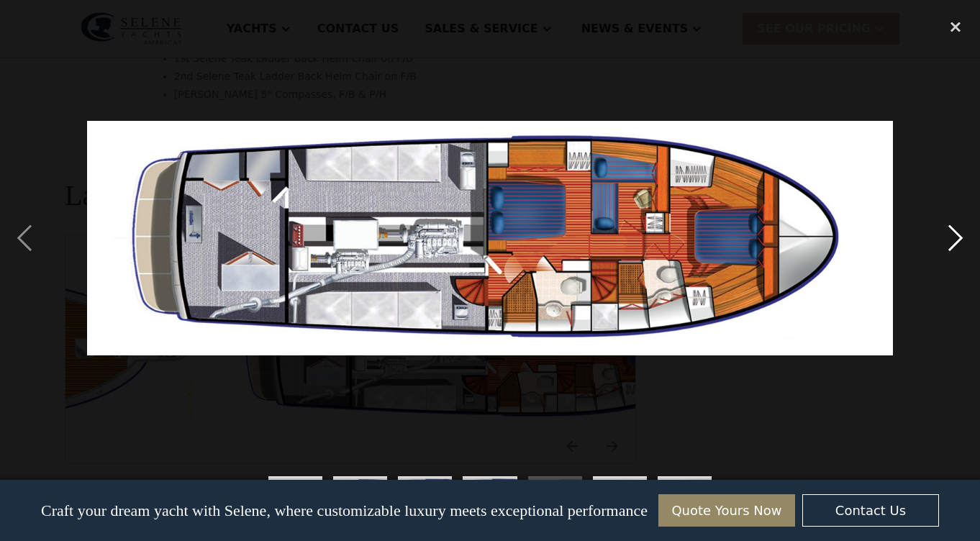
click at [950, 235] on div "next image" at bounding box center [956, 238] width 49 height 455
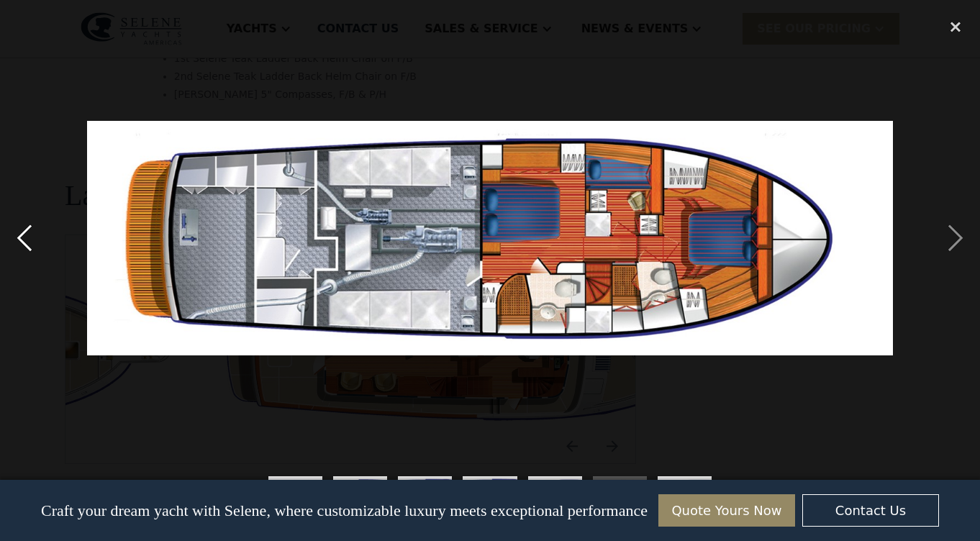
click at [25, 239] on div "previous image" at bounding box center [24, 238] width 49 height 455
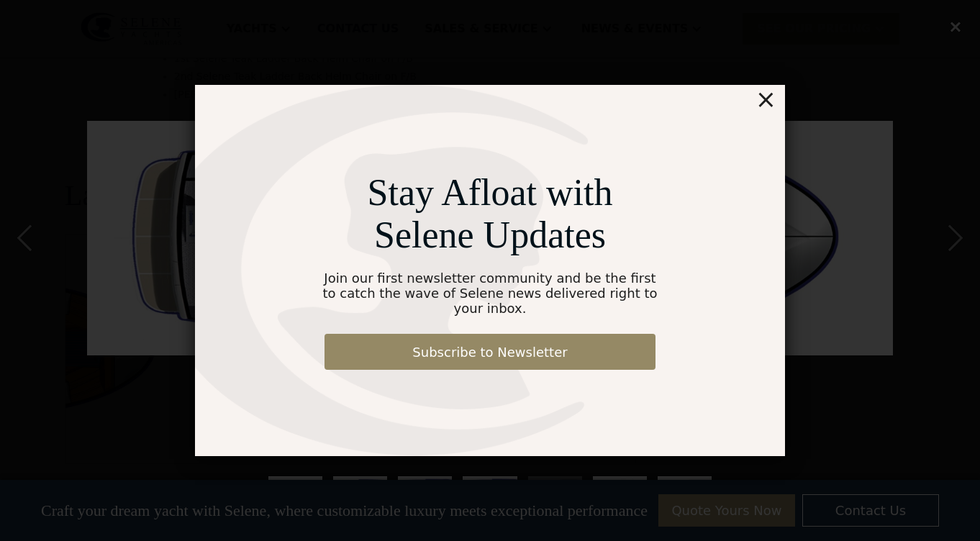
click at [760, 109] on div "Stay Afloat with Selene Updates Join our first newsletter community and be the …" at bounding box center [490, 270] width 590 height 371
click at [765, 111] on div "×" at bounding box center [766, 99] width 21 height 29
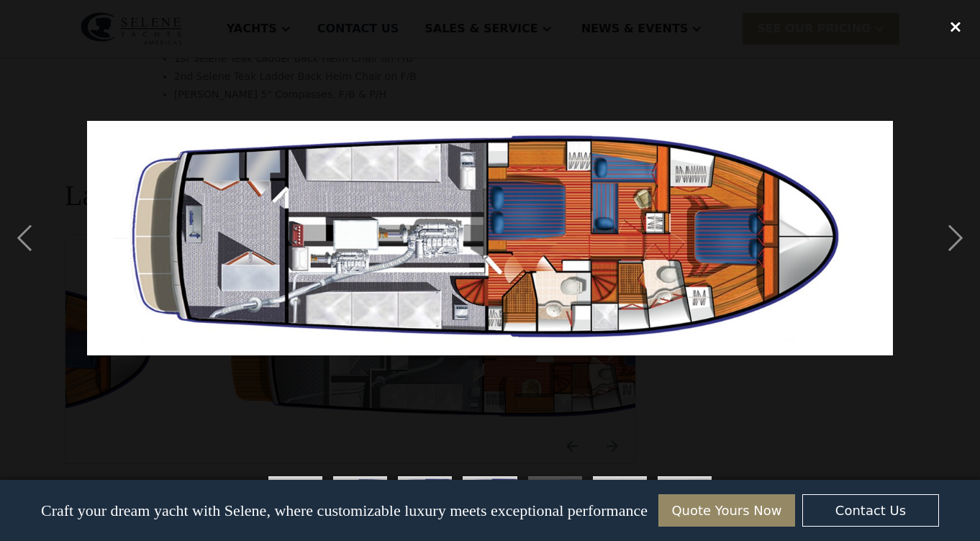
click at [956, 25] on div "close lightbox" at bounding box center [956, 27] width 49 height 32
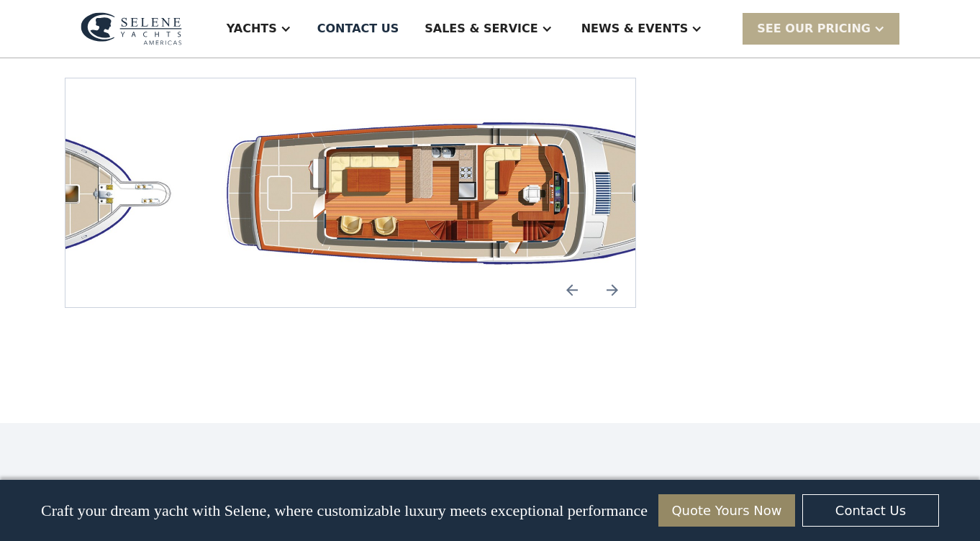
scroll to position [2560, 0]
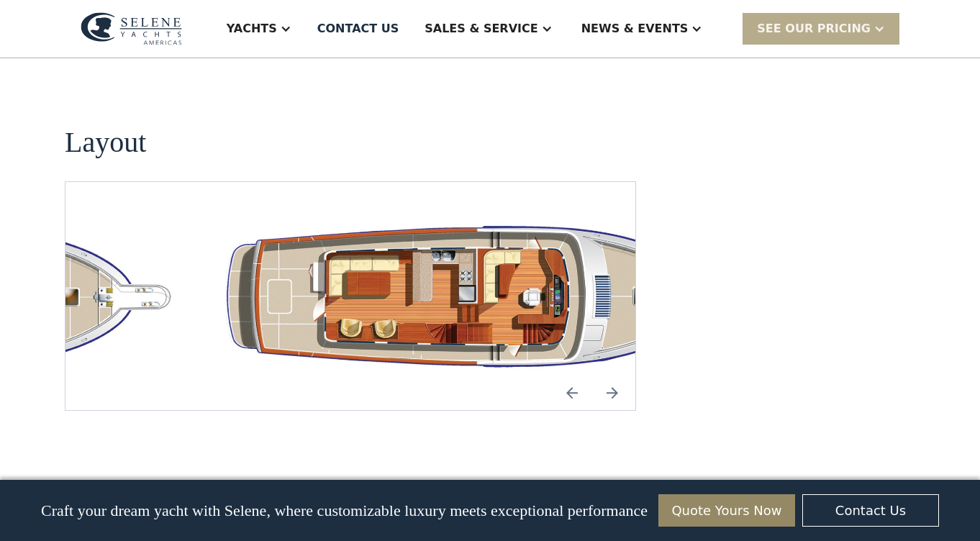
click at [431, 217] on img "open lightbox" at bounding box center [488, 297] width 547 height 160
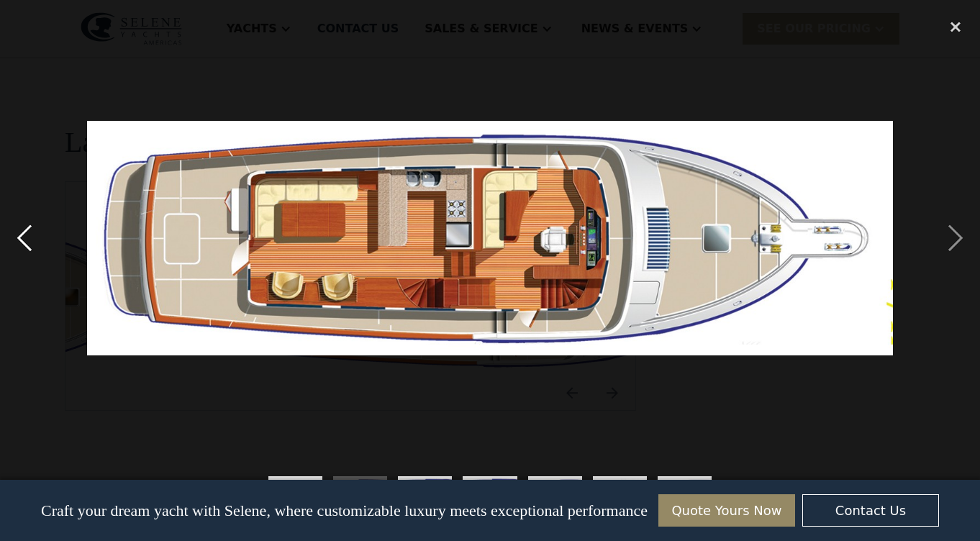
click at [35, 236] on div "previous image" at bounding box center [24, 238] width 49 height 455
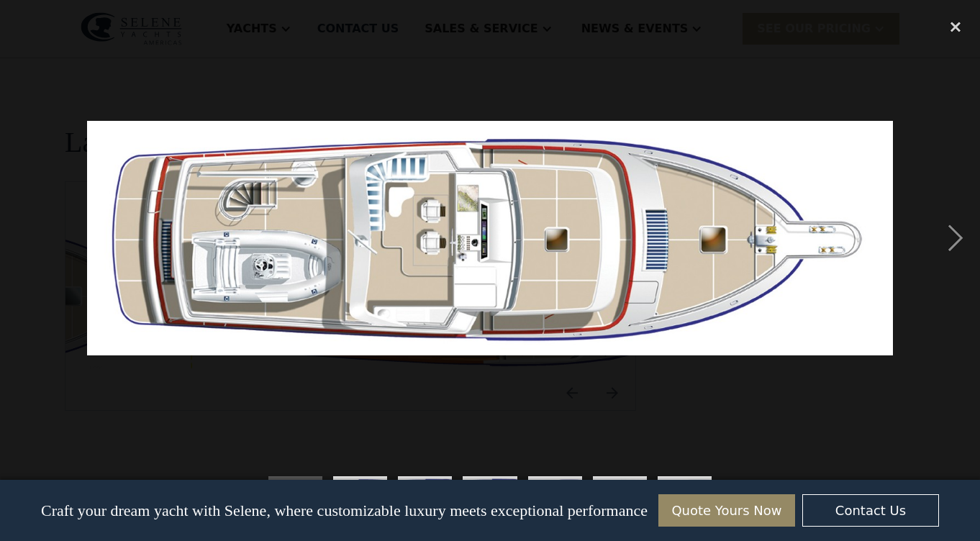
click at [29, 235] on div "previous image" at bounding box center [24, 238] width 49 height 455
click at [960, 245] on div "next image" at bounding box center [956, 238] width 49 height 455
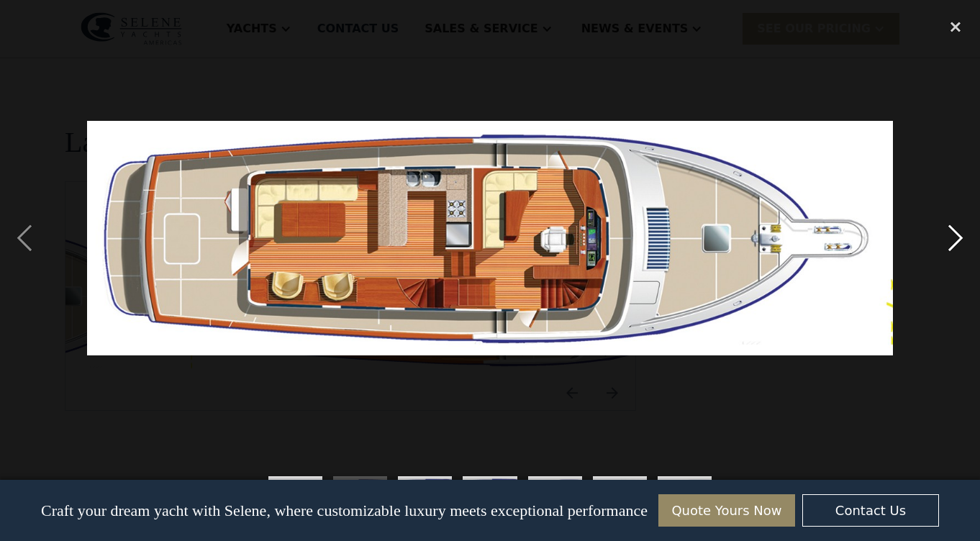
click at [956, 238] on div "next image" at bounding box center [956, 238] width 49 height 455
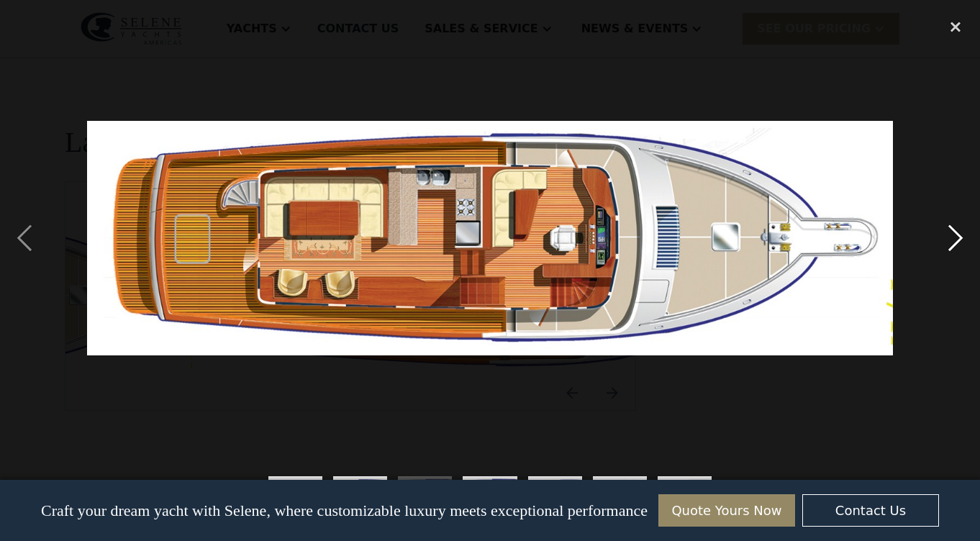
click at [956, 238] on div "next image" at bounding box center [956, 238] width 49 height 455
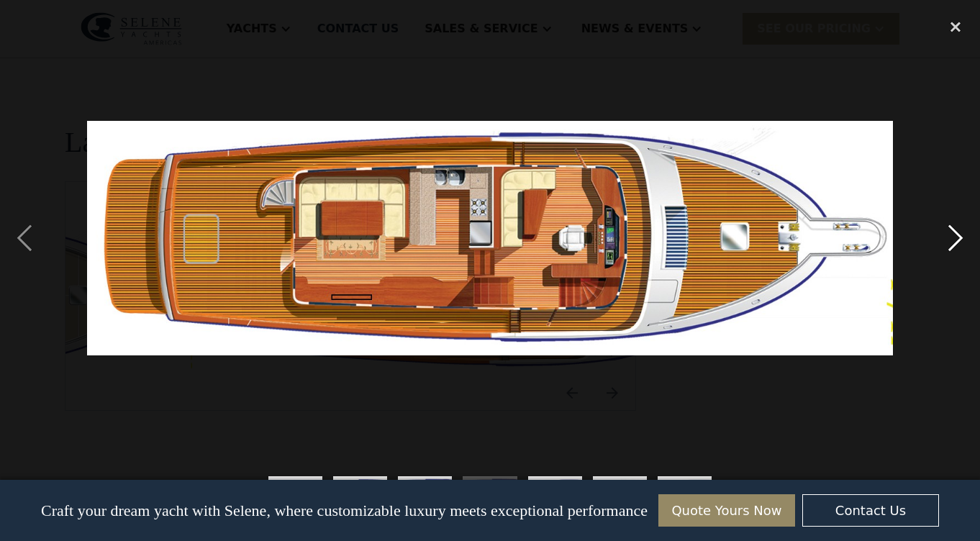
click at [956, 237] on div "next image" at bounding box center [956, 238] width 49 height 455
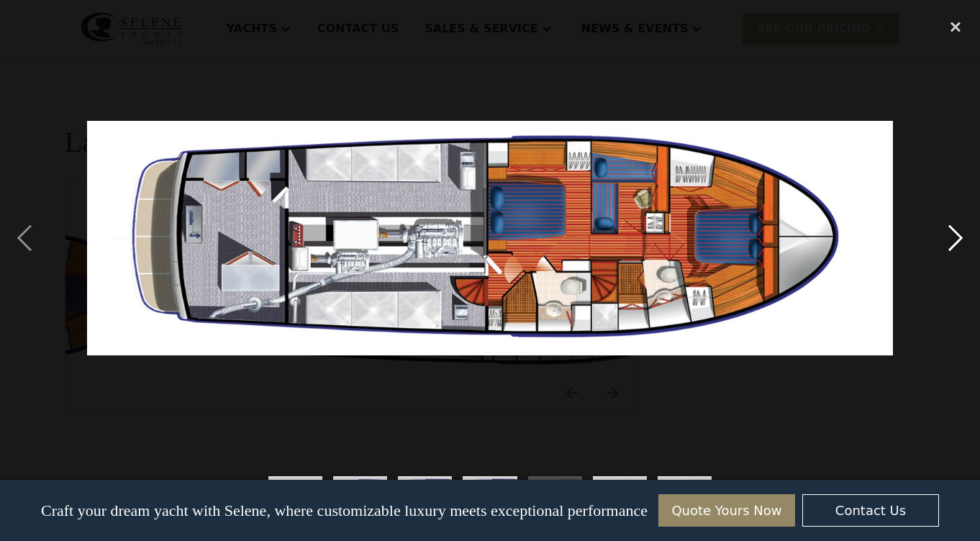
click at [956, 237] on div "next image" at bounding box center [956, 238] width 49 height 455
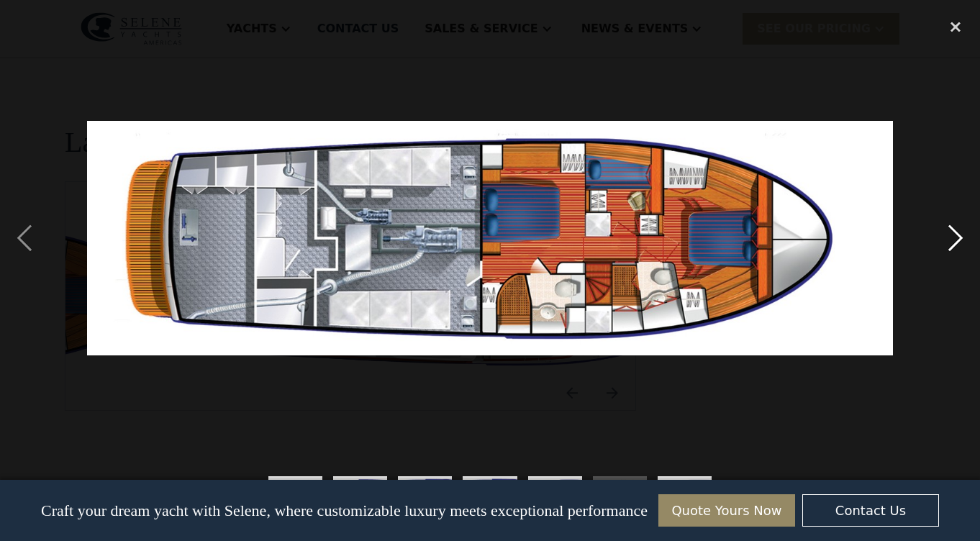
click at [956, 237] on div "next image" at bounding box center [956, 238] width 49 height 455
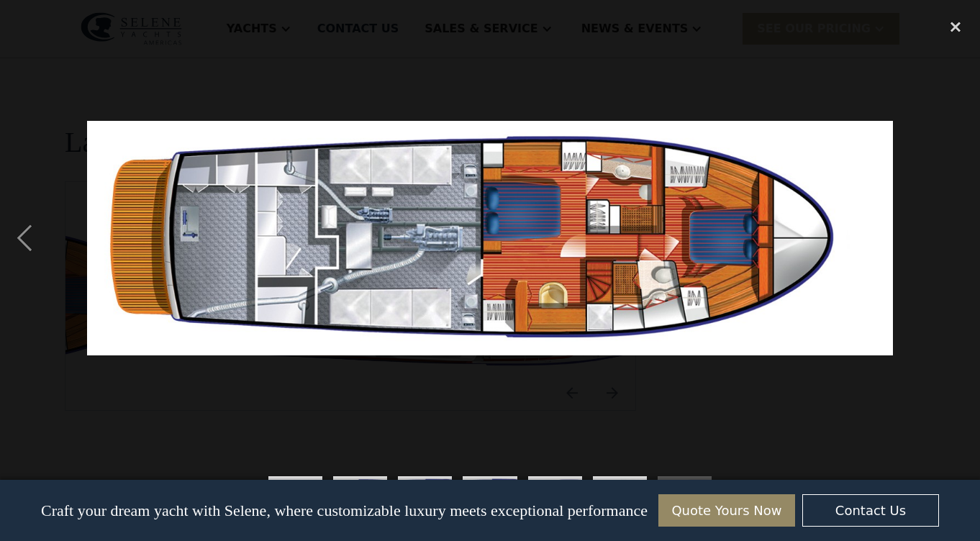
click at [956, 237] on div "next image" at bounding box center [956, 238] width 49 height 455
click at [22, 235] on div "previous image" at bounding box center [24, 238] width 49 height 455
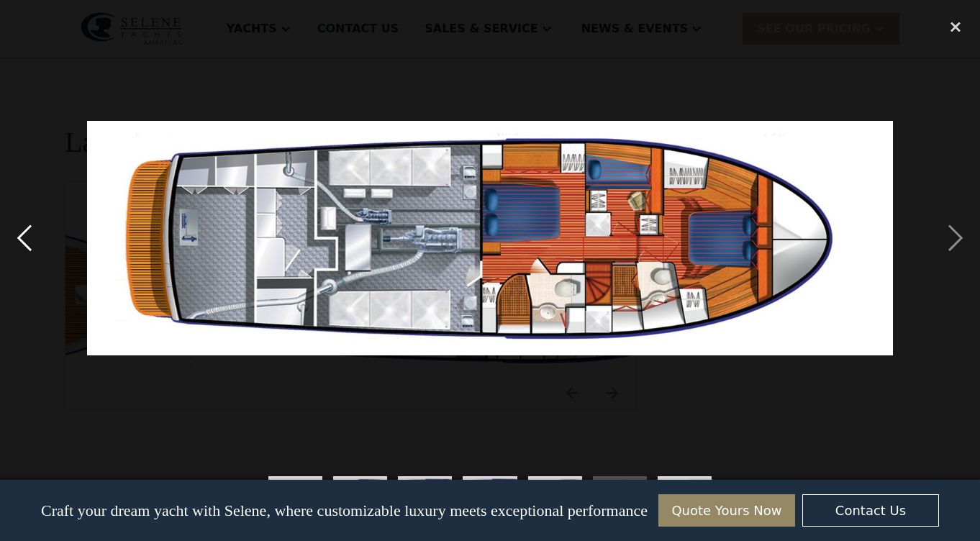
click at [23, 235] on div "previous image" at bounding box center [24, 238] width 49 height 455
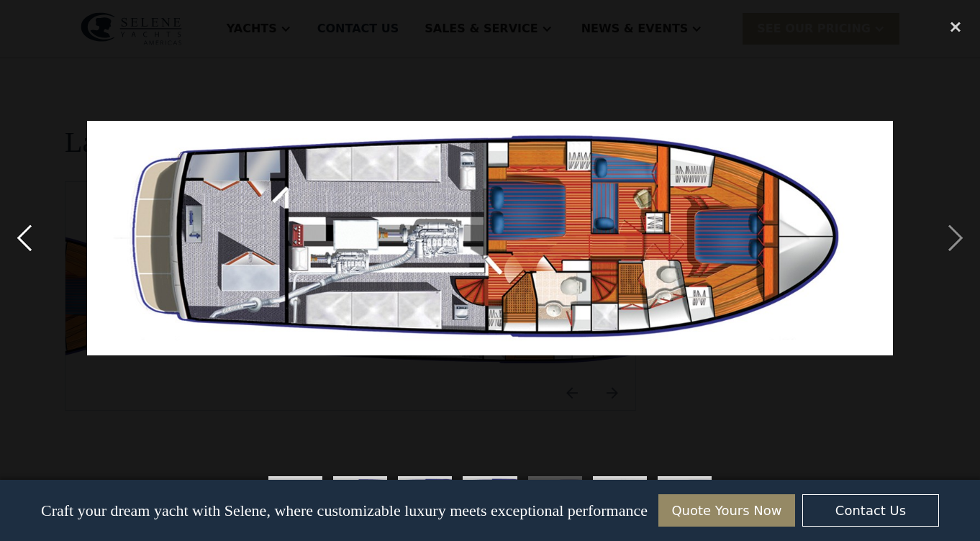
click at [27, 237] on div "previous image" at bounding box center [24, 238] width 49 height 455
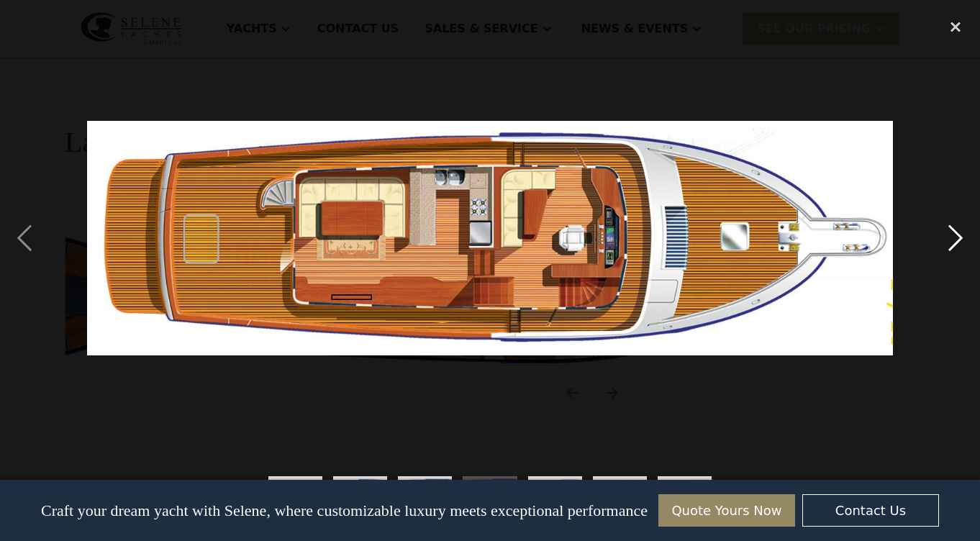
click at [955, 235] on div "next image" at bounding box center [956, 238] width 49 height 455
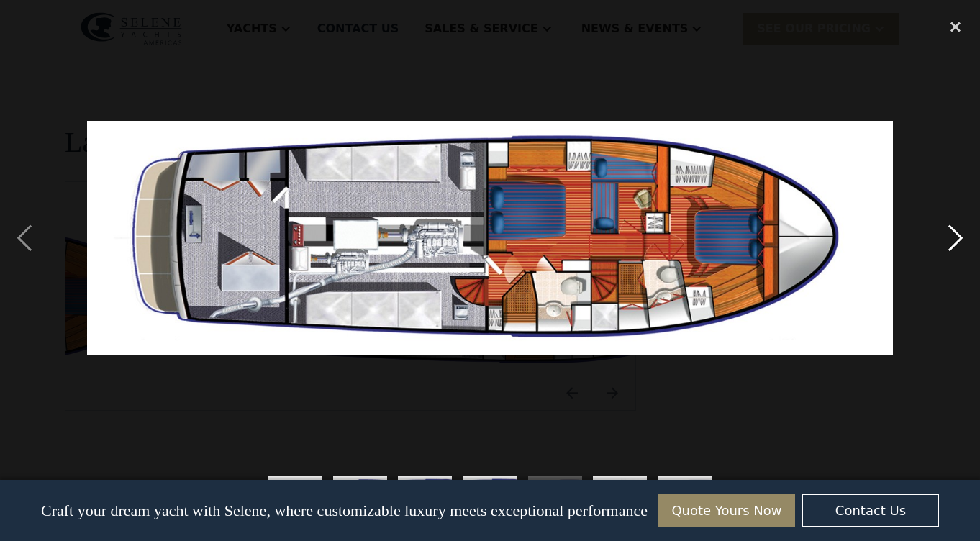
click at [955, 234] on div "next image" at bounding box center [956, 238] width 49 height 455
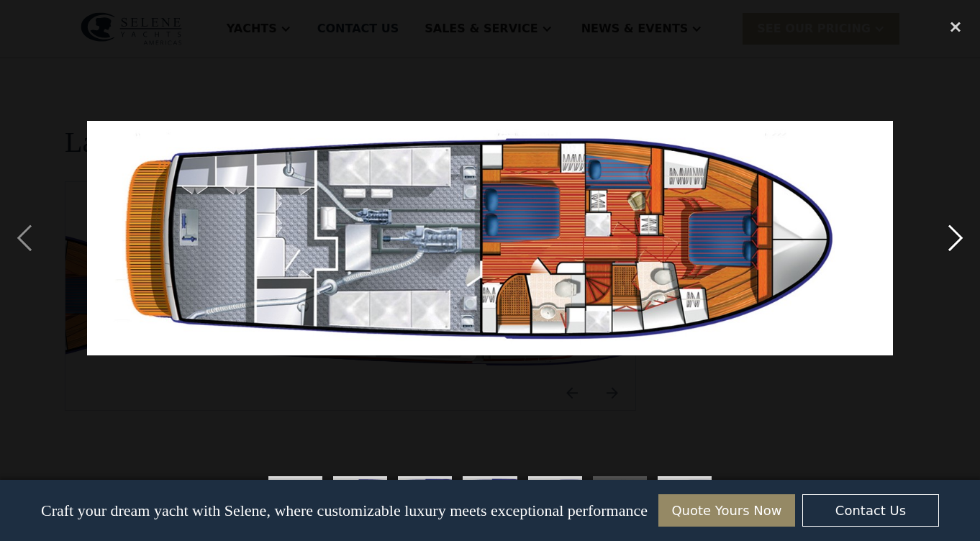
click at [953, 239] on div "next image" at bounding box center [956, 238] width 49 height 455
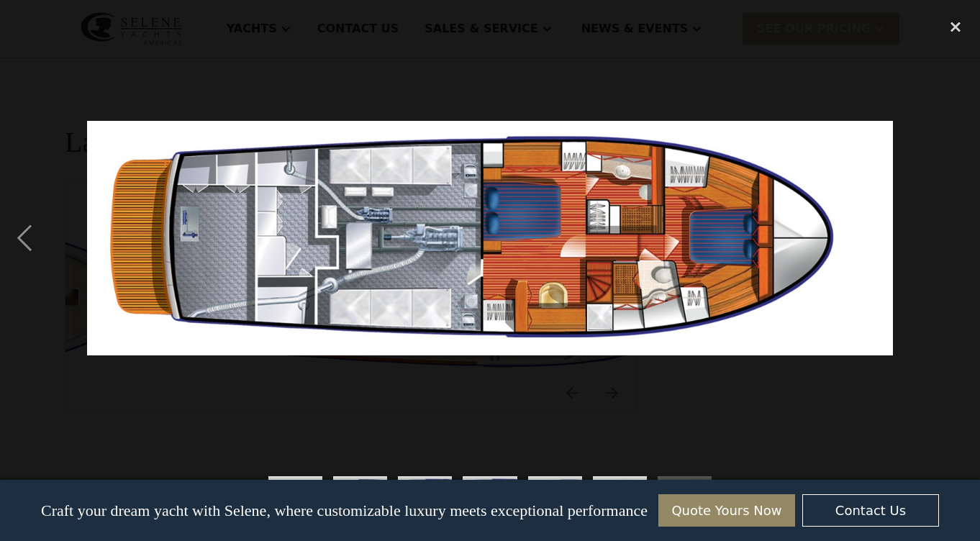
click at [953, 239] on div "next image" at bounding box center [956, 238] width 49 height 455
click at [952, 239] on div "next image" at bounding box center [956, 238] width 49 height 455
click at [37, 240] on div "previous image" at bounding box center [24, 238] width 49 height 455
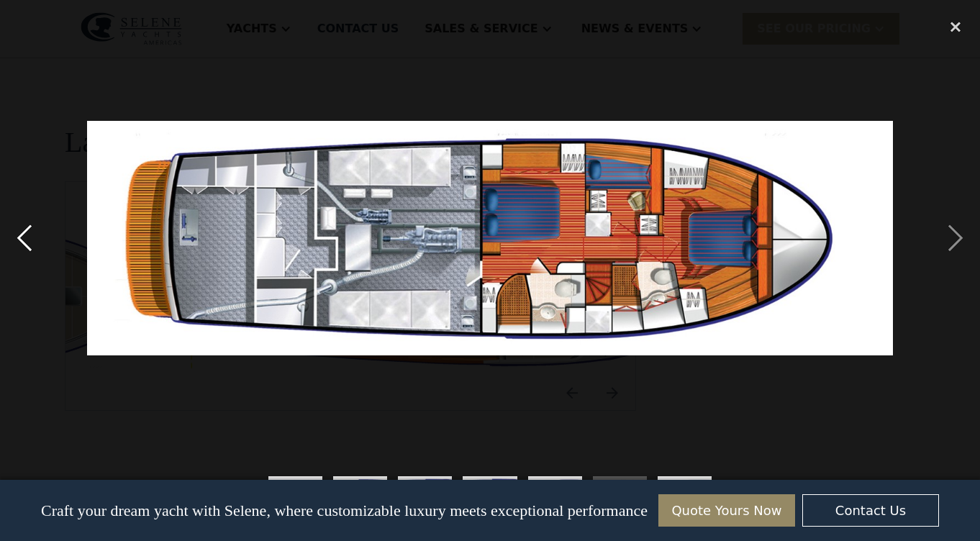
click at [35, 240] on div "previous image" at bounding box center [24, 238] width 49 height 455
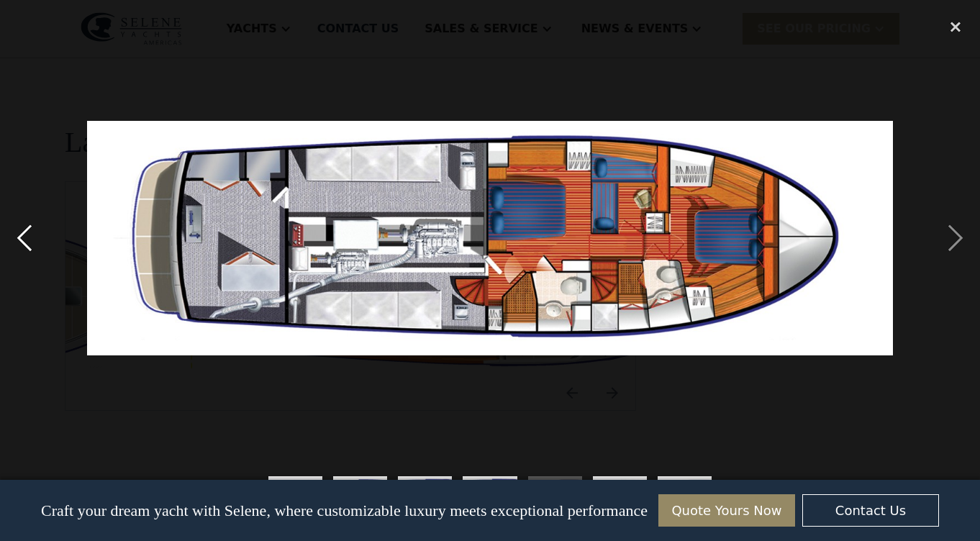
click at [35, 241] on div "previous image" at bounding box center [24, 238] width 49 height 455
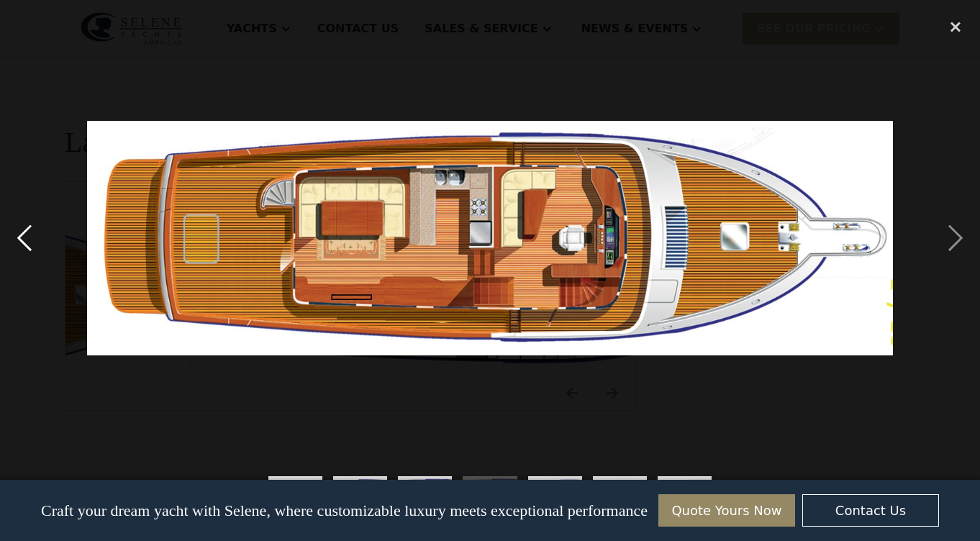
click at [28, 240] on div "previous image" at bounding box center [24, 238] width 49 height 455
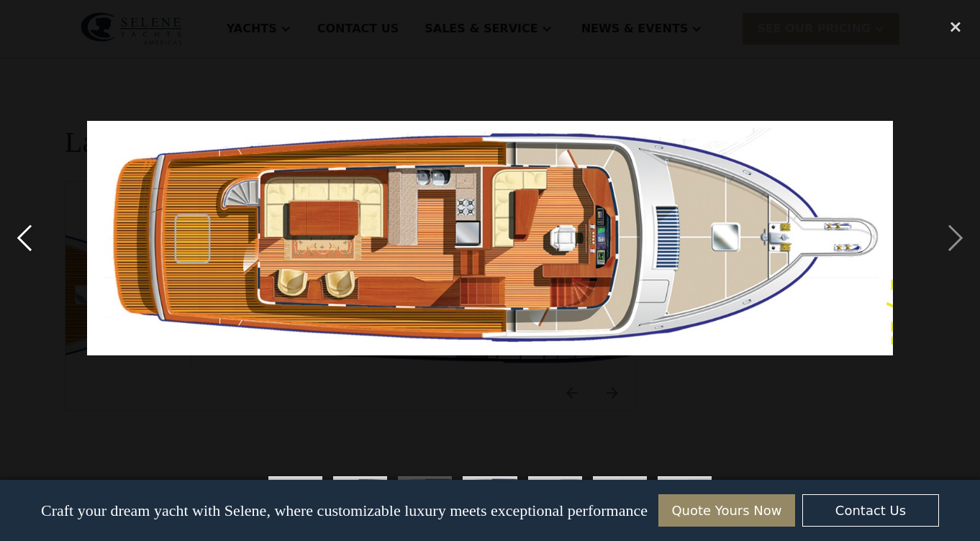
click at [28, 240] on div "previous image" at bounding box center [24, 238] width 49 height 455
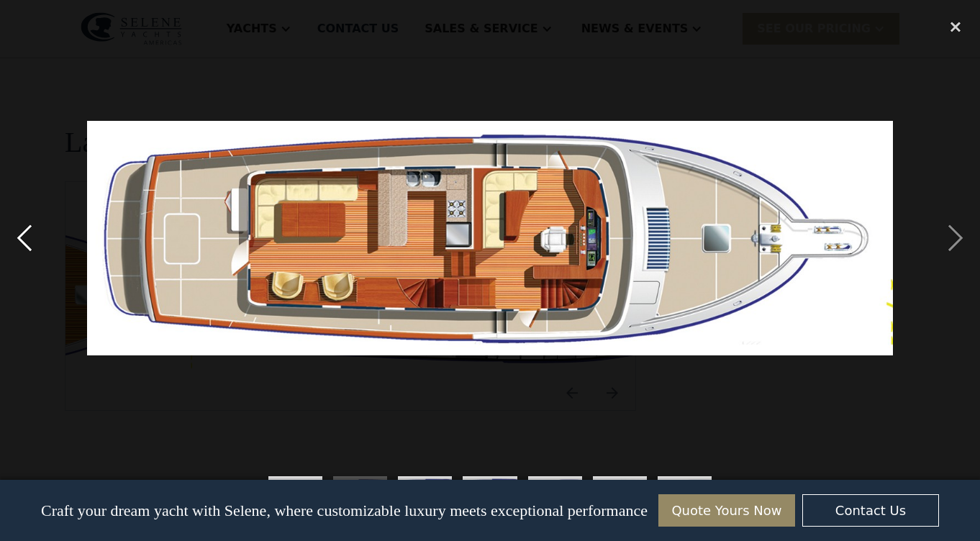
click at [28, 240] on div "previous image" at bounding box center [24, 238] width 49 height 455
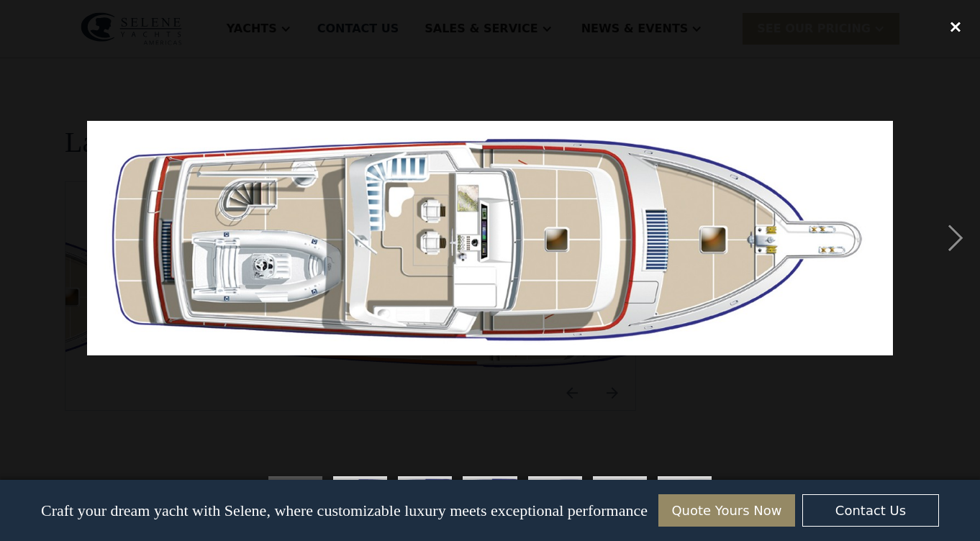
click at [957, 29] on div "close lightbox" at bounding box center [956, 27] width 49 height 32
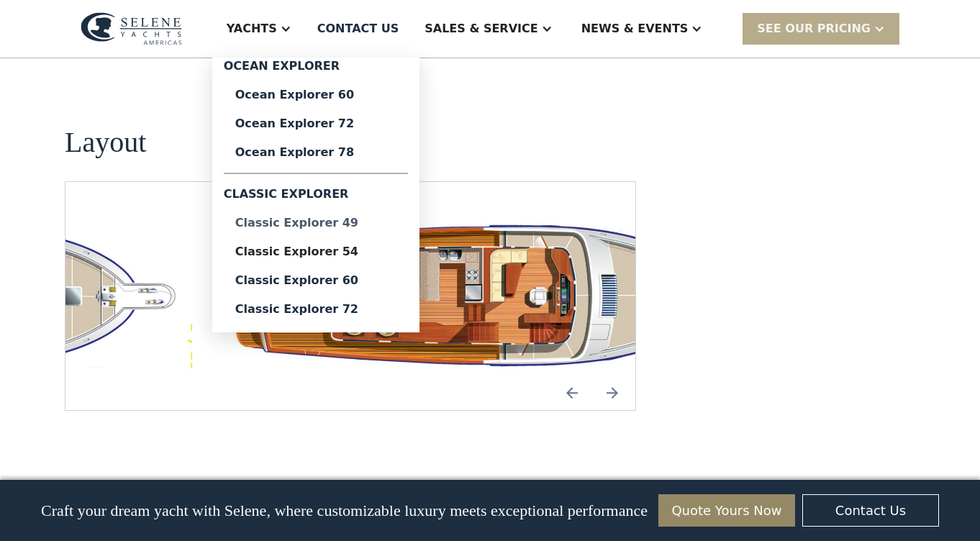
click at [324, 223] on div "Classic Explorer 49" at bounding box center [315, 223] width 161 height 12
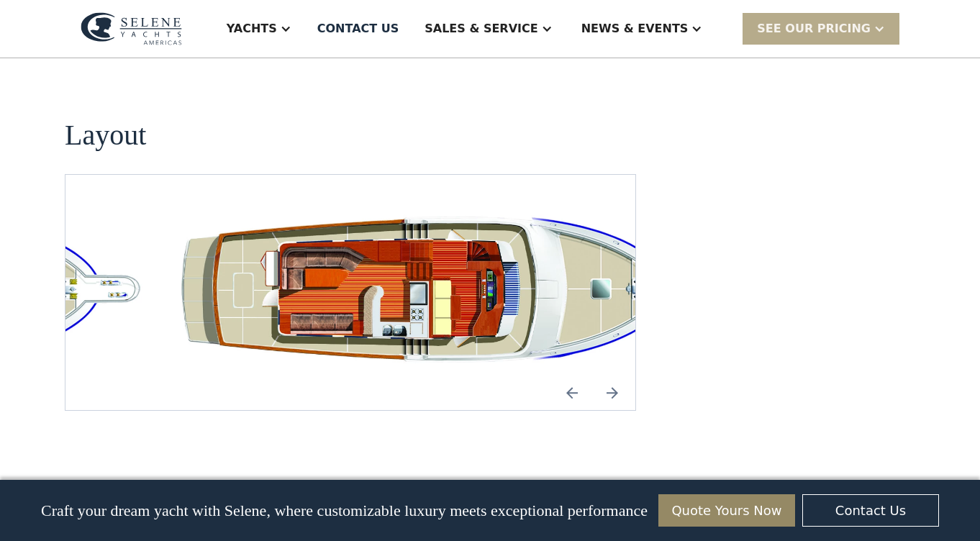
scroll to position [2719, 0]
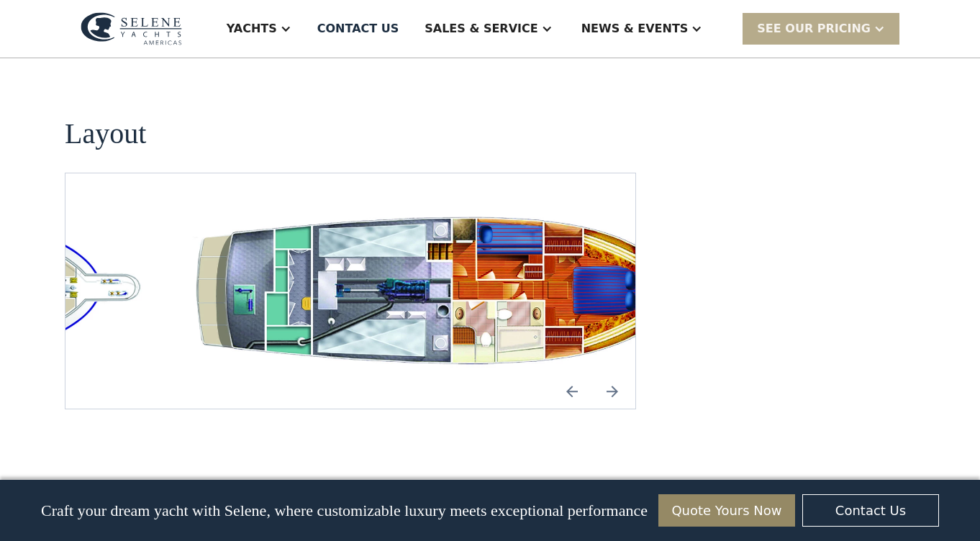
click at [474, 233] on img "open lightbox" at bounding box center [442, 291] width 547 height 166
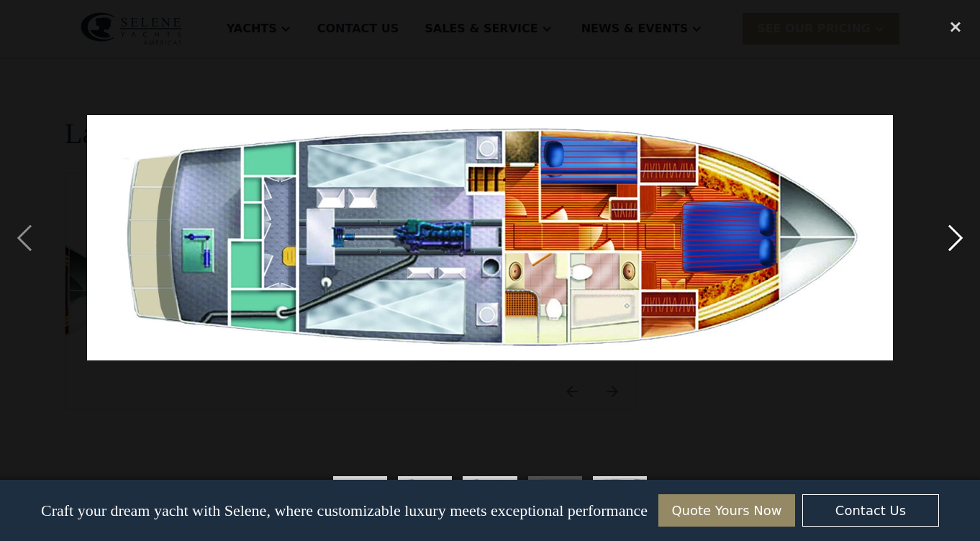
click at [962, 237] on div "next image" at bounding box center [956, 238] width 49 height 455
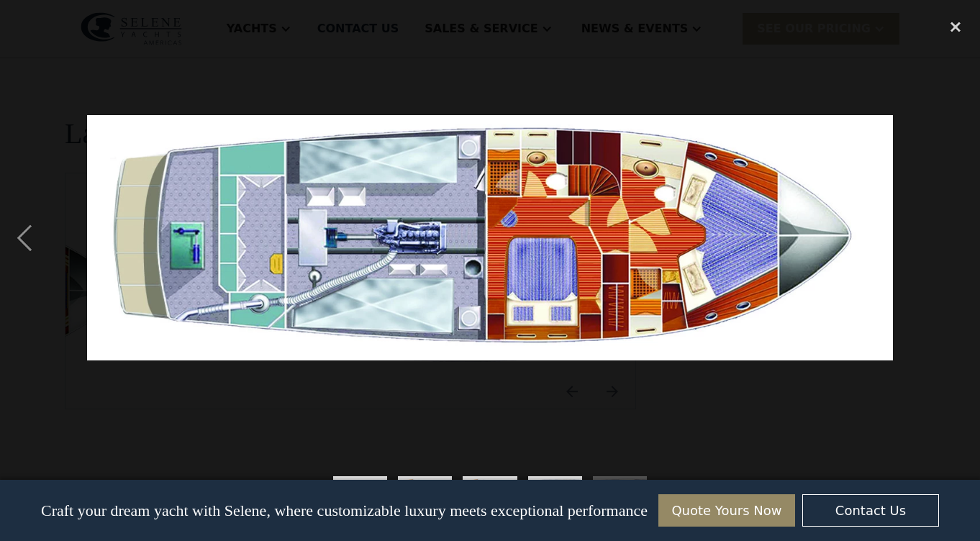
click at [955, 236] on div "next image" at bounding box center [956, 238] width 49 height 455
click at [25, 240] on div "previous image" at bounding box center [24, 238] width 49 height 455
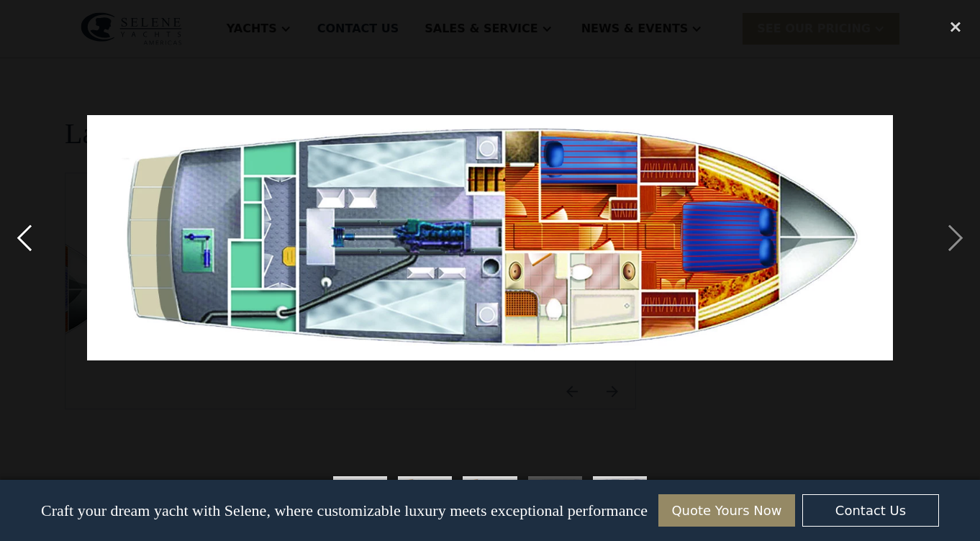
click at [25, 240] on div "previous image" at bounding box center [24, 238] width 49 height 455
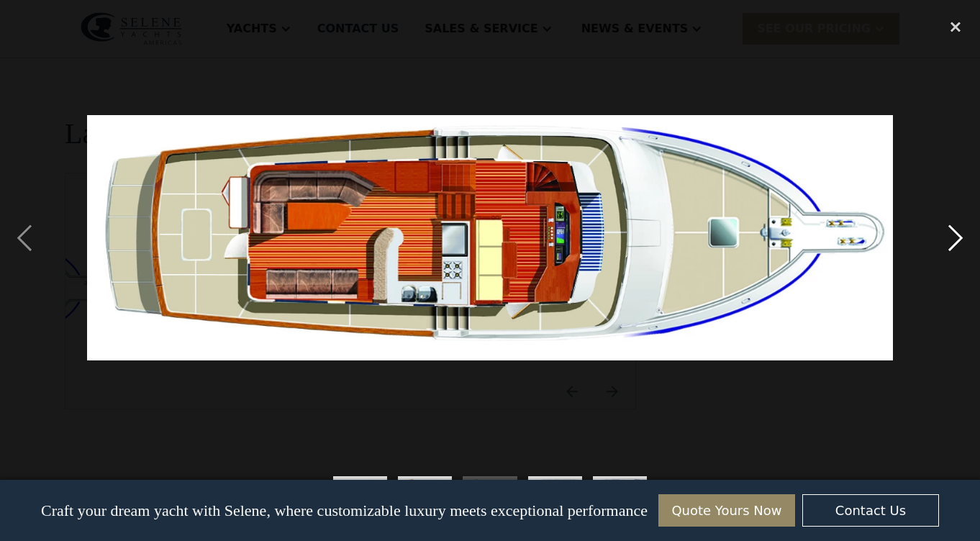
click at [956, 234] on div "next image" at bounding box center [956, 238] width 49 height 455
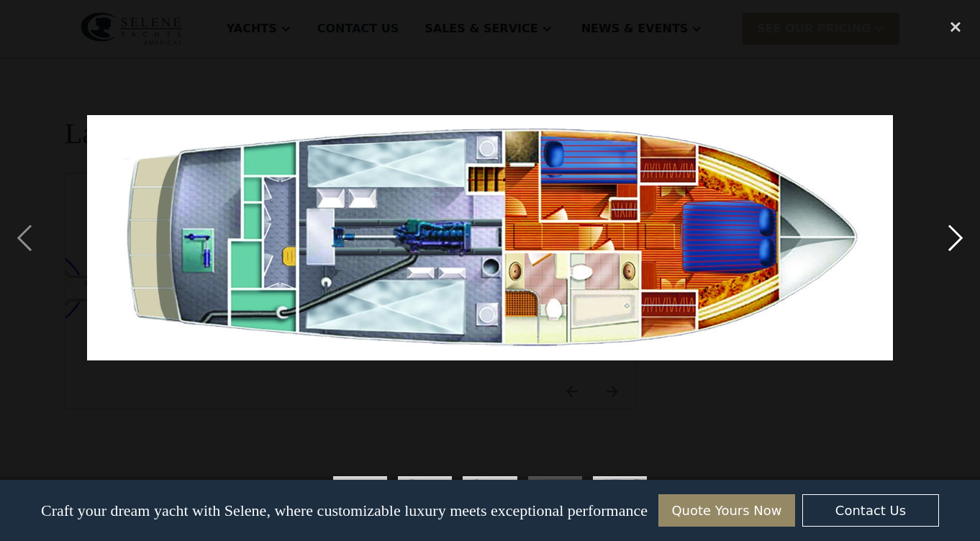
click at [951, 239] on div "next image" at bounding box center [956, 238] width 49 height 455
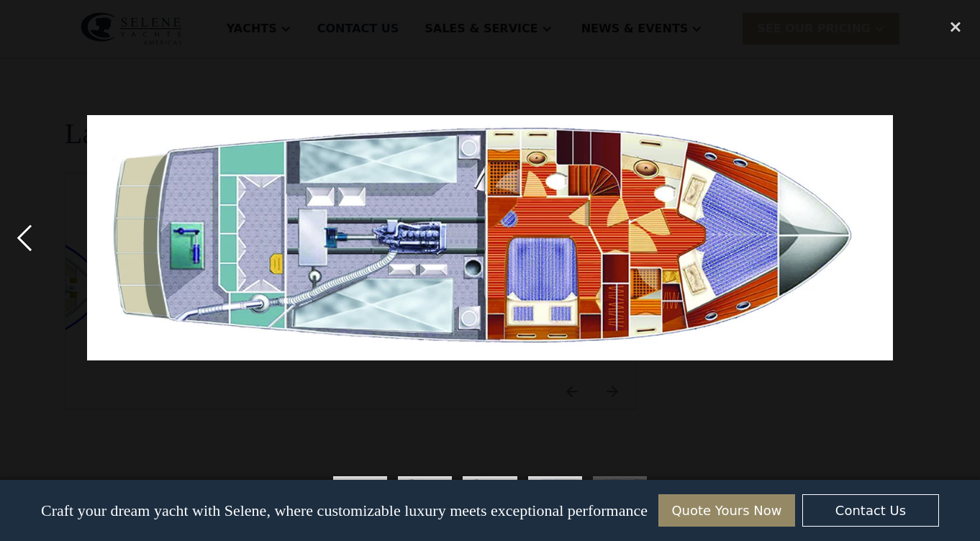
click at [29, 239] on div "previous image" at bounding box center [24, 238] width 49 height 455
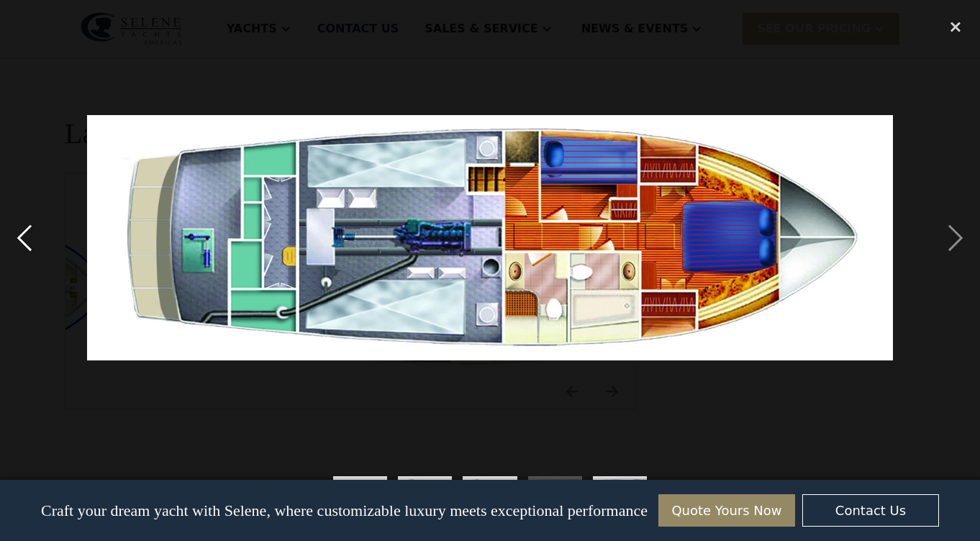
click at [29, 239] on div "previous image" at bounding box center [24, 238] width 49 height 455
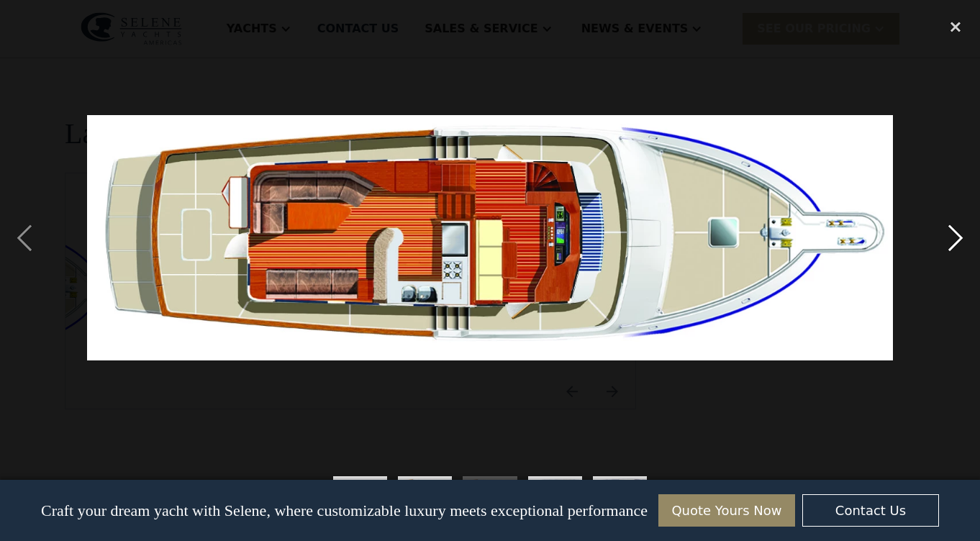
click at [956, 235] on div "next image" at bounding box center [956, 238] width 49 height 455
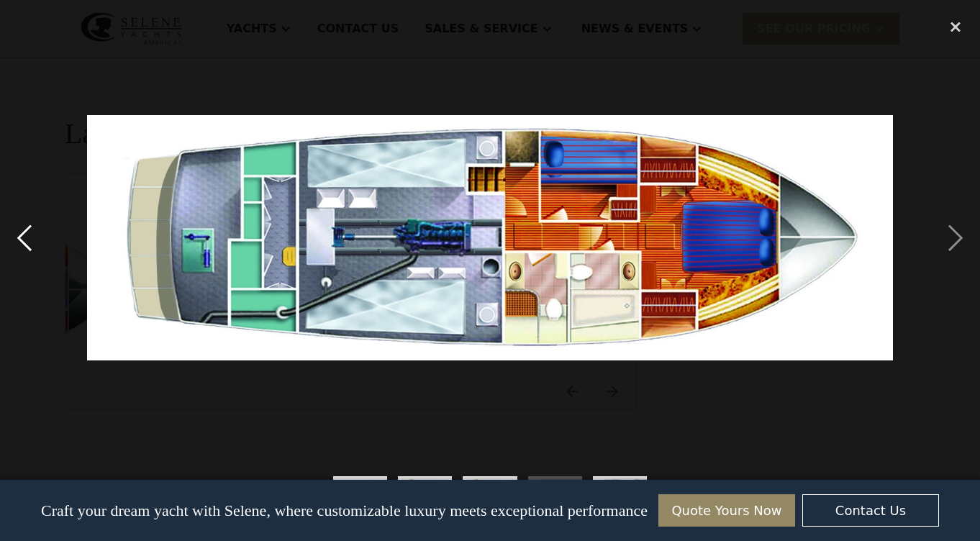
click at [33, 240] on div "previous image" at bounding box center [24, 238] width 49 height 455
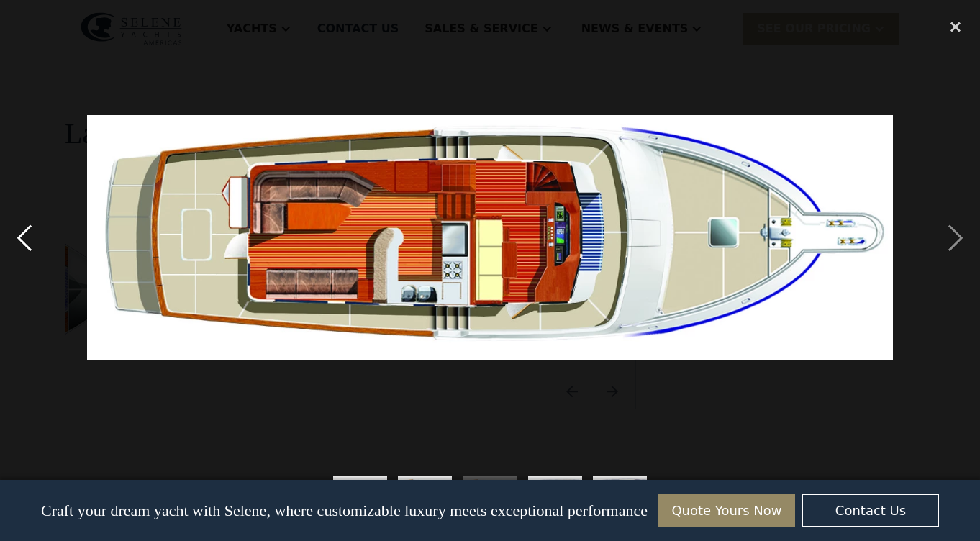
click at [32, 240] on div "previous image" at bounding box center [24, 238] width 49 height 455
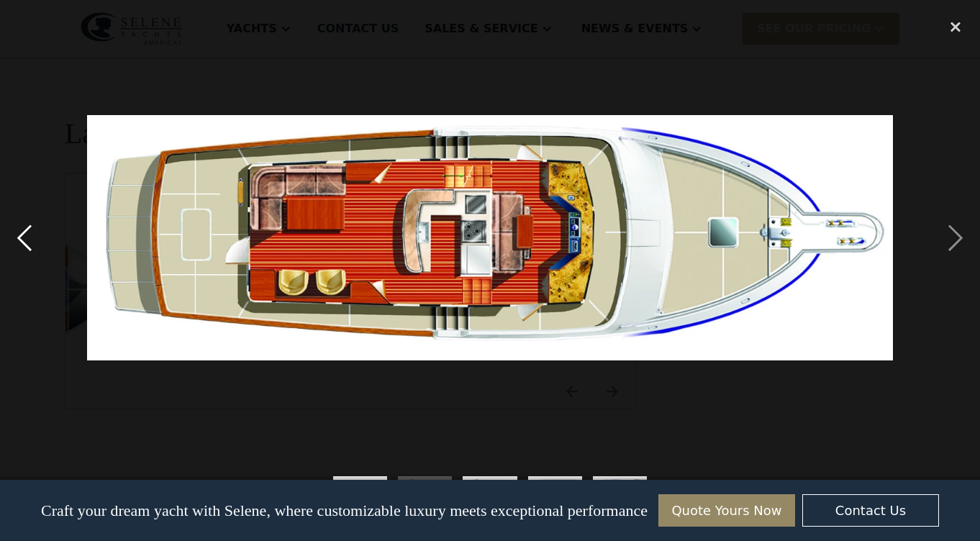
click at [32, 240] on div "previous image" at bounding box center [24, 238] width 49 height 455
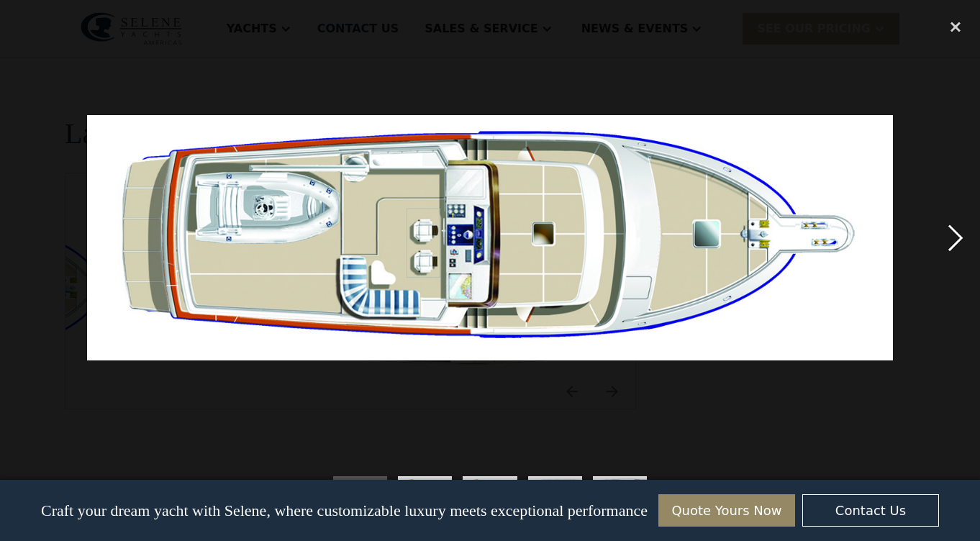
click at [957, 238] on div "next image" at bounding box center [956, 238] width 49 height 455
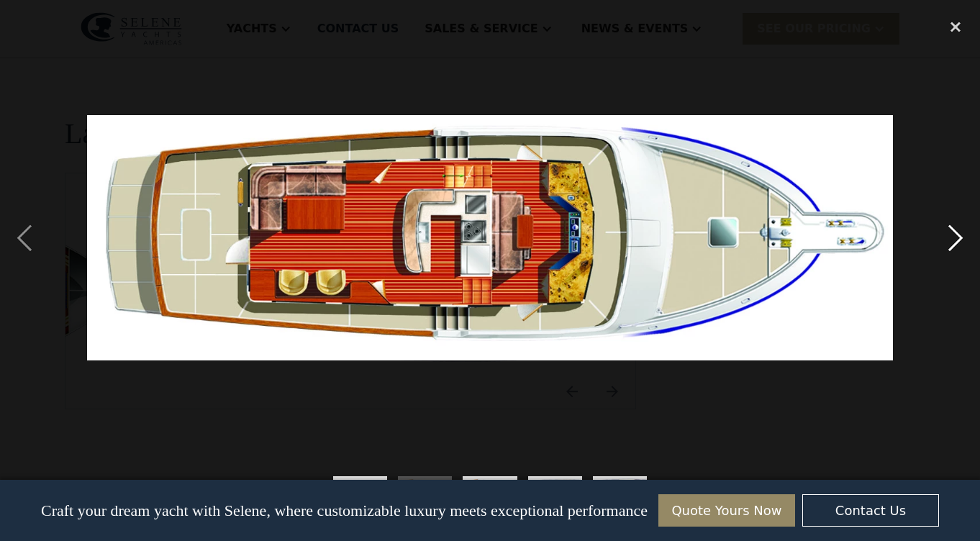
click at [957, 238] on div "next image" at bounding box center [956, 238] width 49 height 455
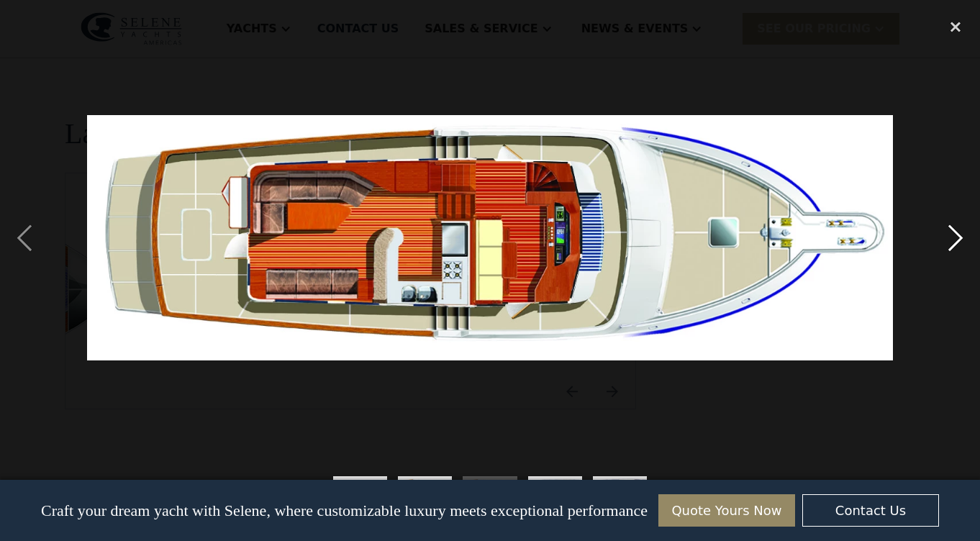
click at [957, 238] on div "next image" at bounding box center [956, 238] width 49 height 455
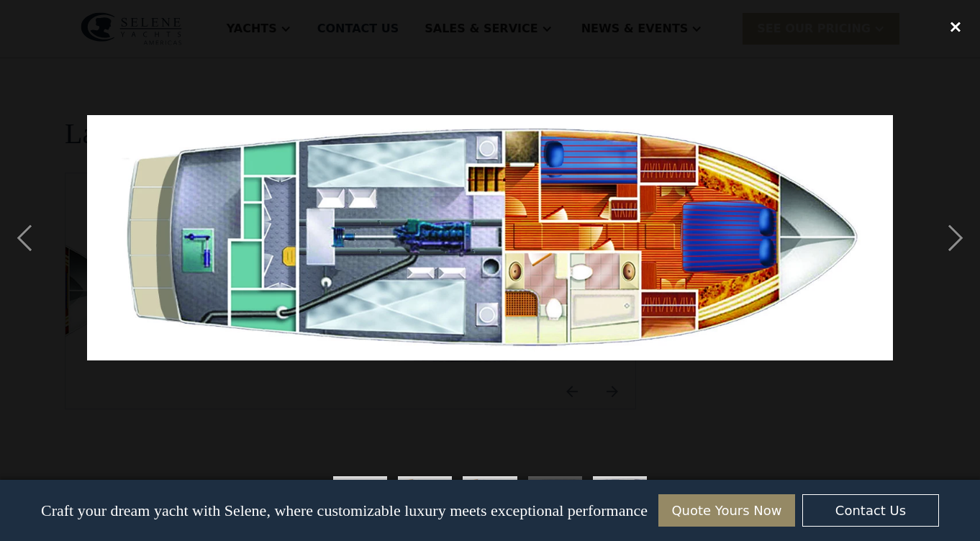
click at [952, 24] on div "close lightbox" at bounding box center [956, 27] width 49 height 32
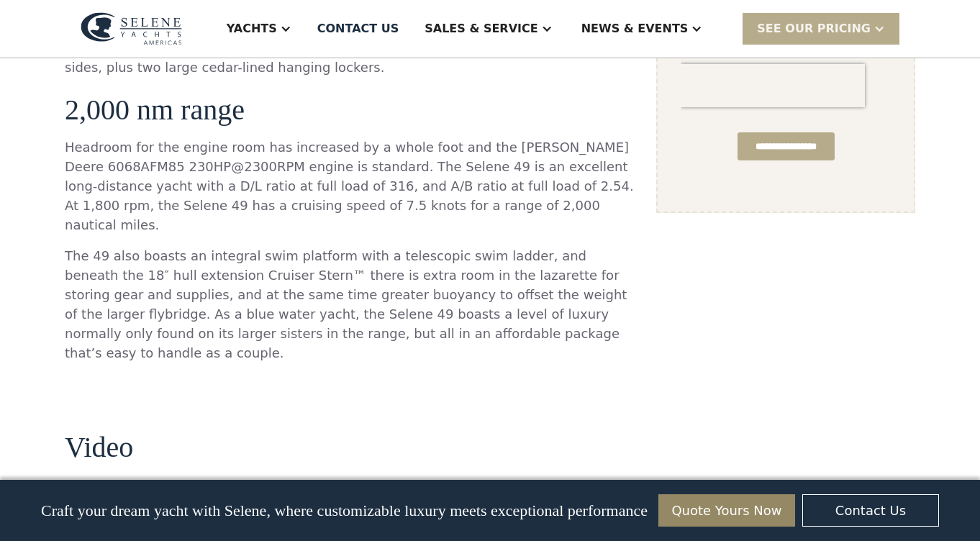
scroll to position [1125, 0]
